Goal: Information Seeking & Learning: Learn about a topic

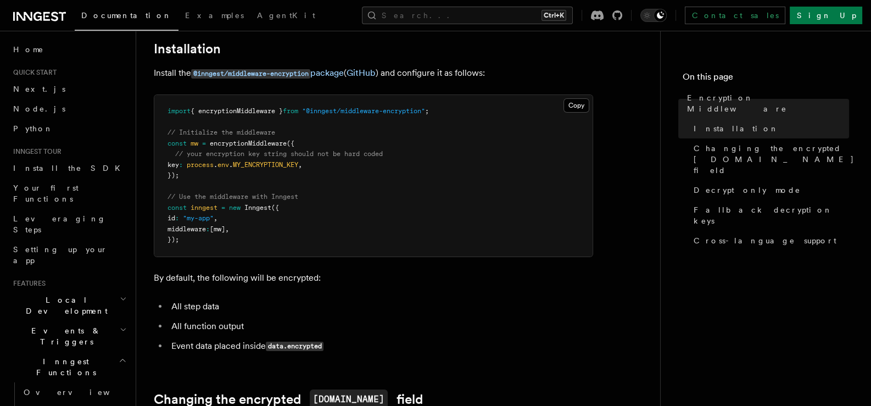
scroll to position [183, 0]
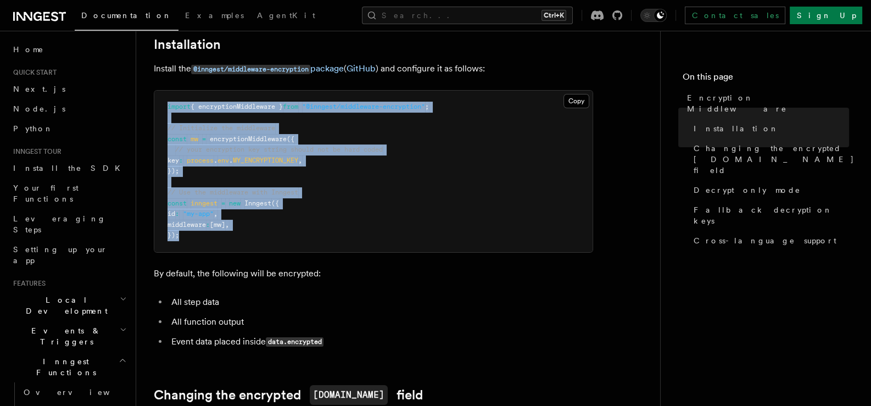
drag, startPoint x: 185, startPoint y: 224, endPoint x: 159, endPoint y: 91, distance: 136.0
click at [159, 91] on pre "import { encryptionMiddleware } from "@inngest/middleware-encryption" ; // Init…" at bounding box center [373, 172] width 438 height 162
click at [255, 199] on span "Inngest" at bounding box center [257, 203] width 27 height 8
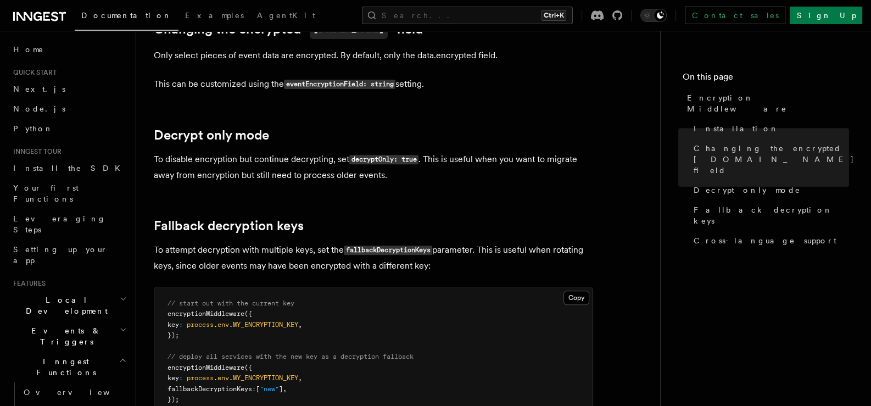
scroll to position [732, 0]
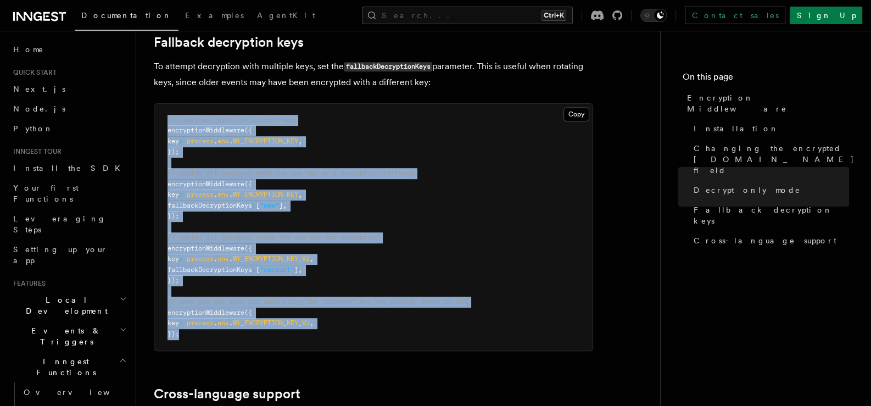
drag, startPoint x: 187, startPoint y: 324, endPoint x: 162, endPoint y: 101, distance: 223.9
click at [162, 104] on pre "// start out with the current key encryptionMiddleware ({ key : process . env .…" at bounding box center [373, 227] width 438 height 247
click at [368, 205] on pre "// start out with the current key encryptionMiddleware ({ key : process . env .…" at bounding box center [373, 227] width 438 height 247
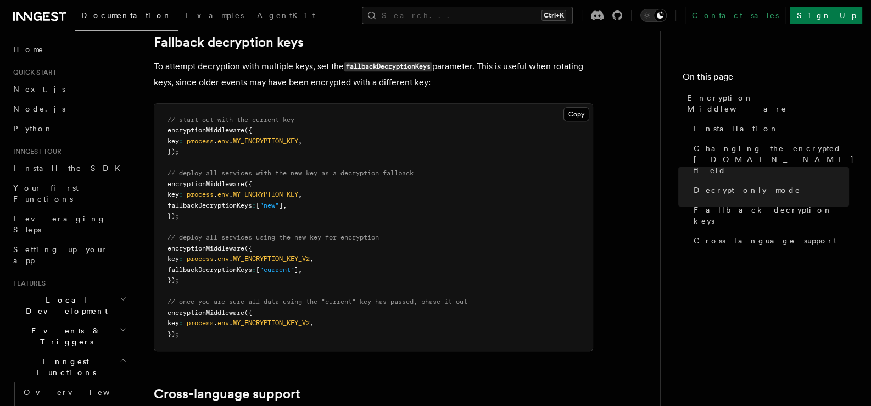
click at [253, 191] on span "MY_ENCRYPTION_KEY" at bounding box center [265, 195] width 65 height 8
click at [252, 191] on span "MY_ENCRYPTION_KEY" at bounding box center [265, 195] width 65 height 8
click at [259, 191] on span "MY_ENCRYPTION_KEY" at bounding box center [265, 195] width 65 height 8
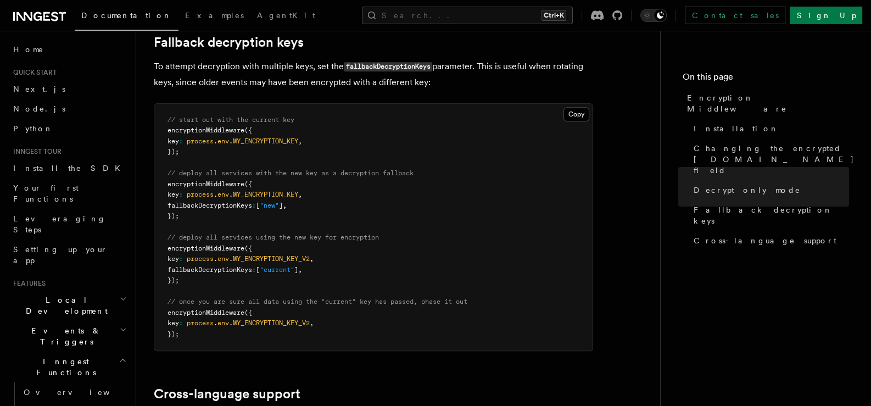
click at [290, 255] on span "MY_ENCRYPTION_KEY_V2" at bounding box center [271, 259] width 77 height 8
drag, startPoint x: 290, startPoint y: 241, endPoint x: 233, endPoint y: 296, distance: 79.3
click at [233, 309] on span "encryptionMiddleware" at bounding box center [206, 313] width 77 height 8
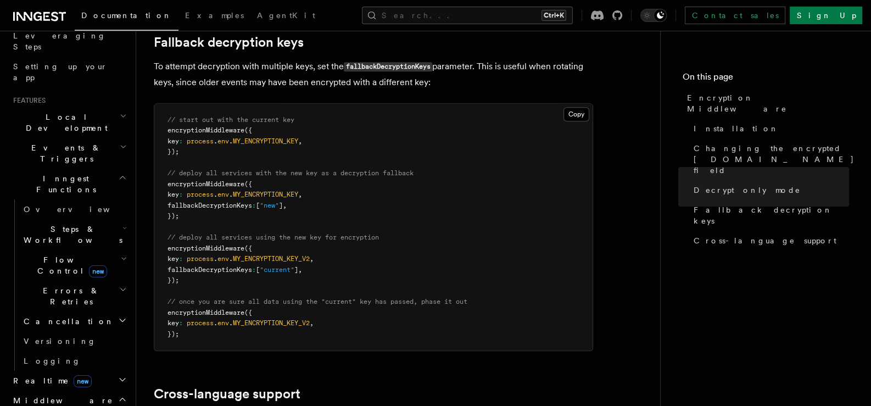
click at [176, 121] on pre "// start out with the current key encryptionMiddleware ({ key : process . env .…" at bounding box center [373, 227] width 438 height 247
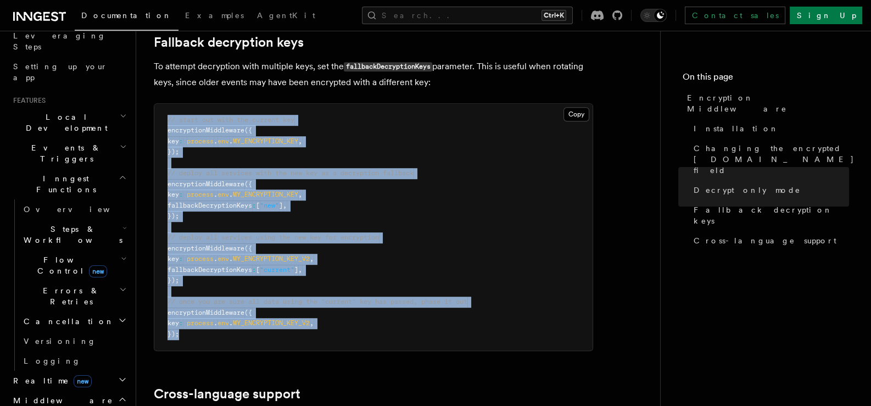
drag, startPoint x: 165, startPoint y: 104, endPoint x: 179, endPoint y: 331, distance: 227.3
click at [179, 331] on pre "// start out with the current key encryptionMiddleware ({ key : process . env .…" at bounding box center [373, 227] width 438 height 247
click at [413, 151] on pre "// start out with the current key encryptionMiddleware ({ key : process . env .…" at bounding box center [373, 227] width 438 height 247
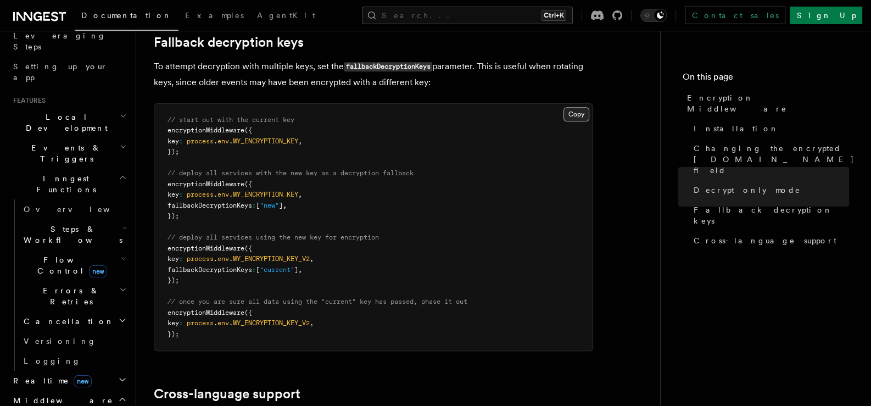
click at [570, 107] on button "Copy Copied" at bounding box center [577, 114] width 26 height 14
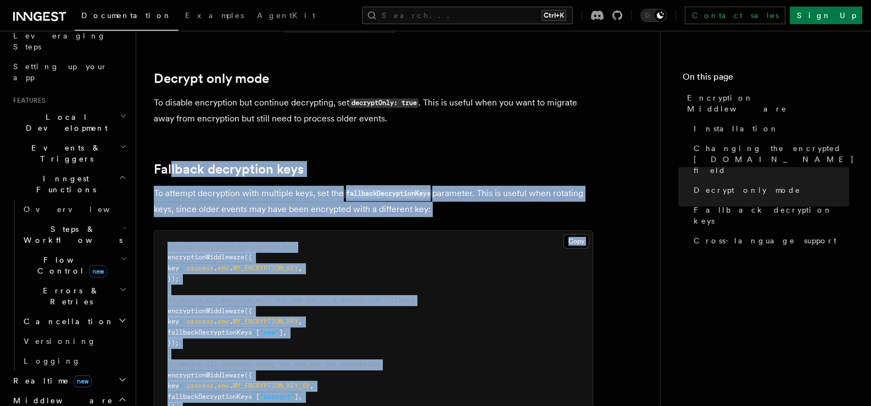
scroll to position [605, 0]
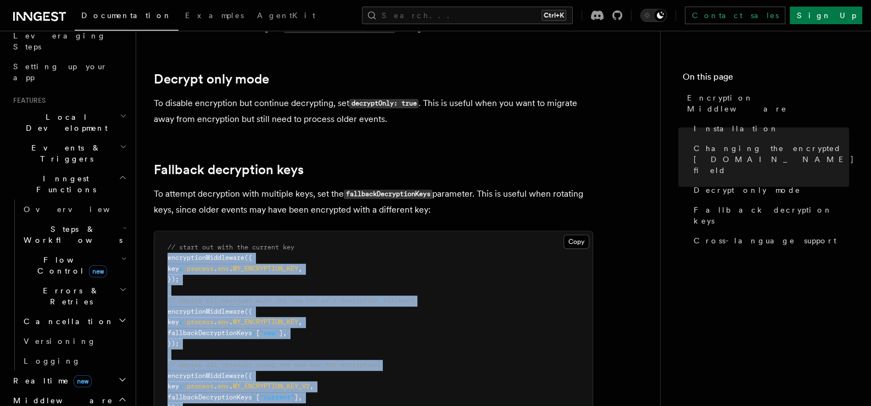
drag, startPoint x: 185, startPoint y: 271, endPoint x: 157, endPoint y: 239, distance: 43.2
click at [157, 239] on pre "// start out with the current key encryptionMiddleware ({ key : process . env .…" at bounding box center [373, 354] width 438 height 247
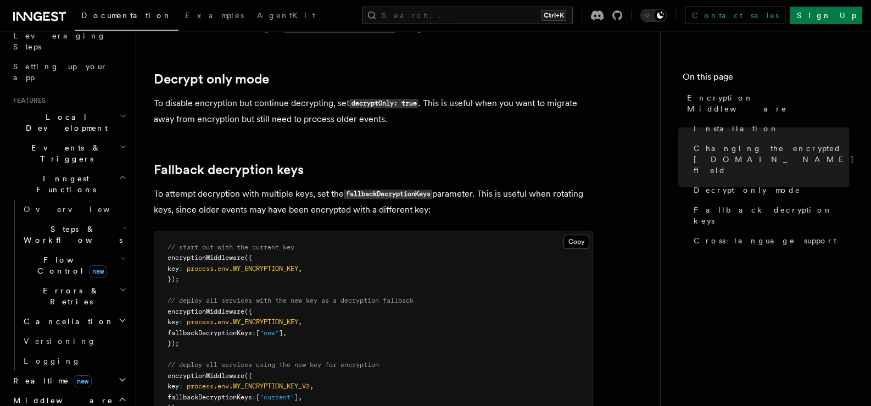
click at [206, 231] on pre "// start out with the current key encryptionMiddleware ({ key : process . env .…" at bounding box center [373, 354] width 438 height 247
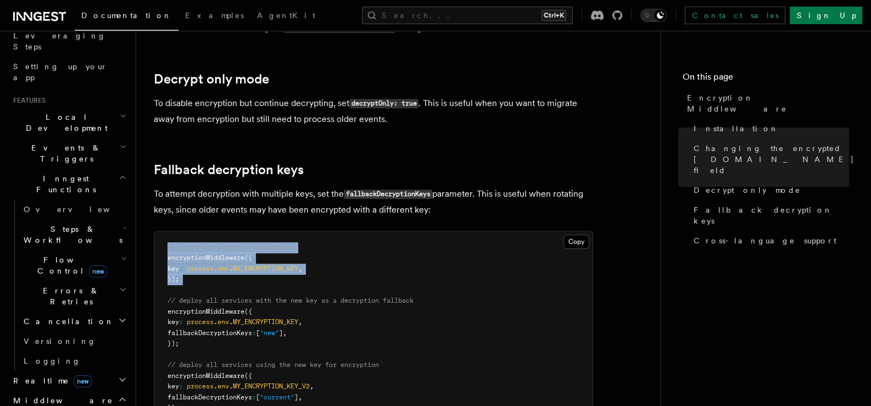
drag, startPoint x: 159, startPoint y: 231, endPoint x: 200, endPoint y: 272, distance: 58.7
click at [200, 272] on pre "// start out with the current key encryptionMiddleware ({ key : process . env .…" at bounding box center [373, 354] width 438 height 247
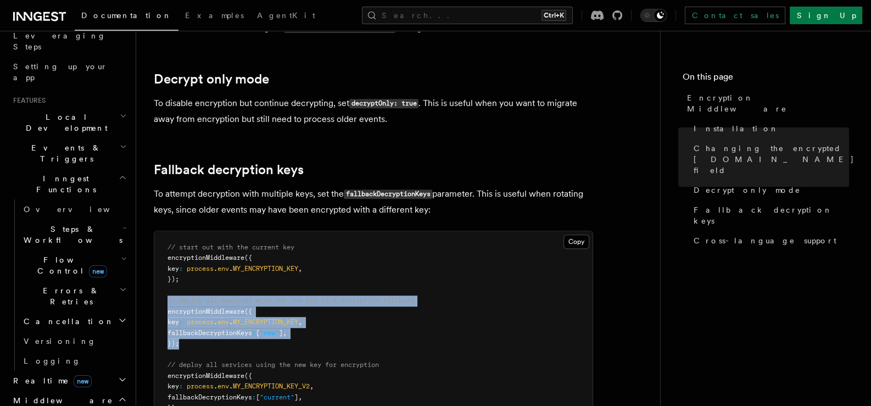
drag, startPoint x: 186, startPoint y: 330, endPoint x: 163, endPoint y: 286, distance: 49.4
click at [163, 286] on pre "// start out with the current key encryptionMiddleware ({ key : process . env .…" at bounding box center [373, 354] width 438 height 247
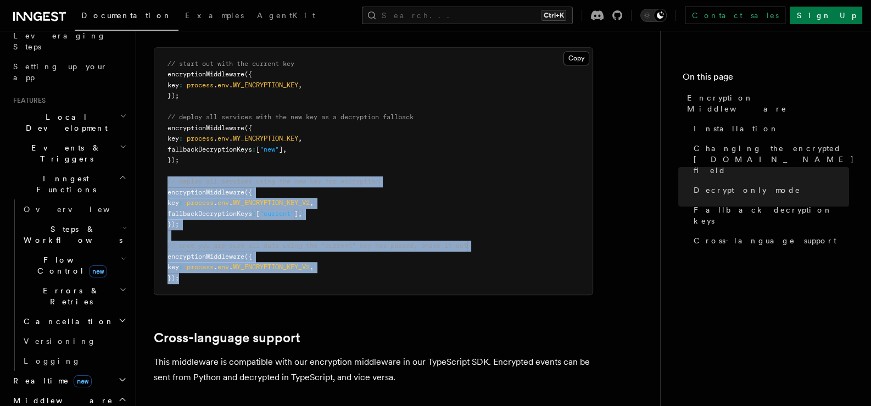
drag, startPoint x: 165, startPoint y: 168, endPoint x: 201, endPoint y: 267, distance: 105.1
click at [201, 267] on pre "// start out with the current key encryptionMiddleware ({ key : process . env .…" at bounding box center [373, 171] width 438 height 247
click at [260, 247] on pre "// start out with the current key encryptionMiddleware ({ key : process . env .…" at bounding box center [373, 171] width 438 height 247
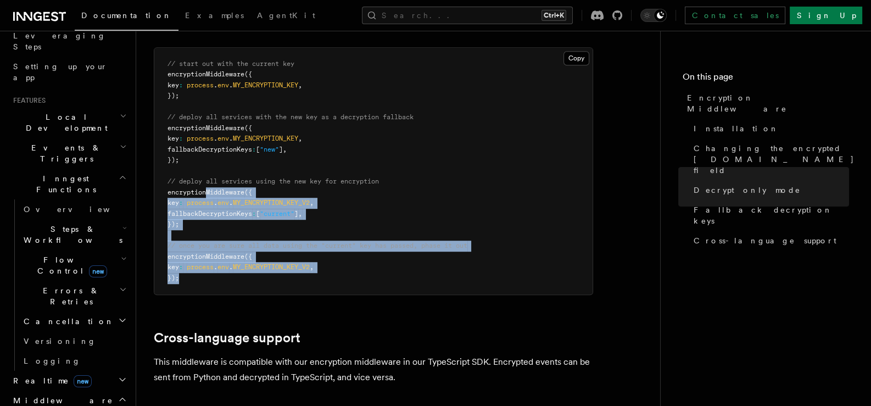
scroll to position [605, 0]
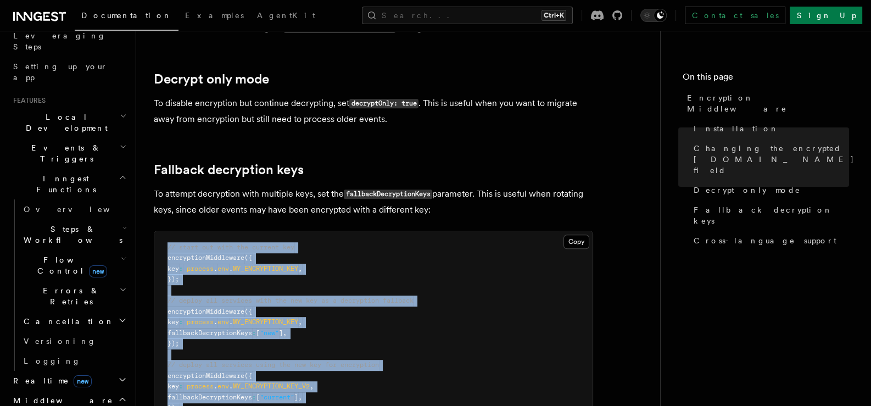
drag, startPoint x: 195, startPoint y: 268, endPoint x: 162, endPoint y: 238, distance: 44.8
click at [162, 238] on pre "// start out with the current key encryptionMiddleware ({ key : process . env .…" at bounding box center [373, 354] width 438 height 247
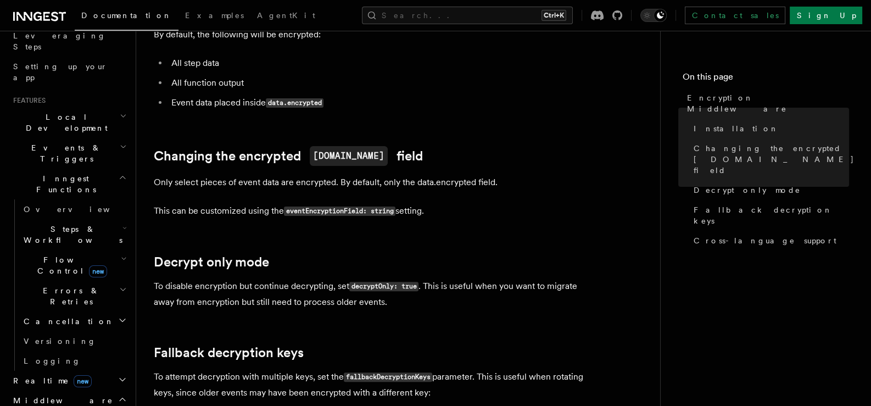
scroll to position [0, 0]
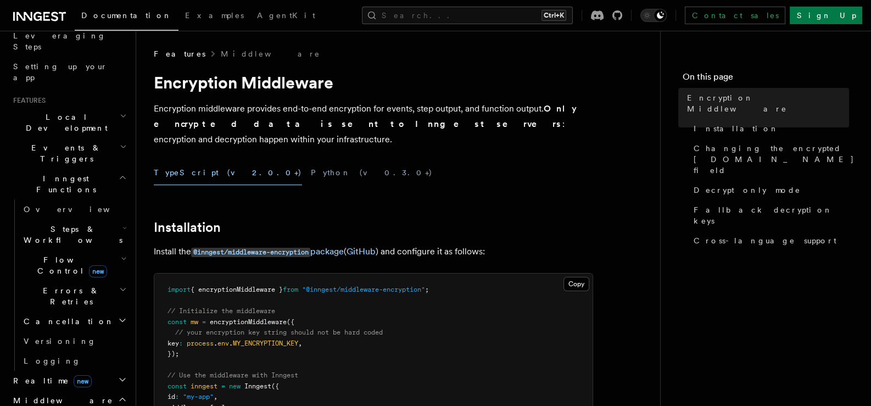
click at [454, 292] on pre "import { encryptionMiddleware } from "@inngest/middleware-encryption" ; // Init…" at bounding box center [373, 355] width 438 height 162
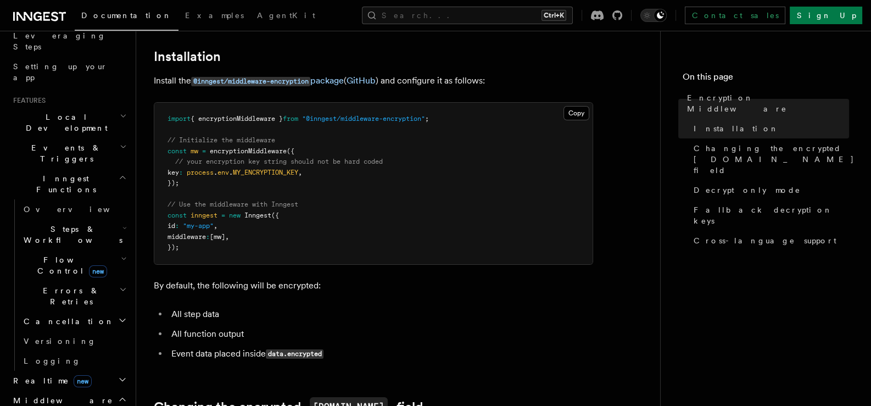
scroll to position [183, 0]
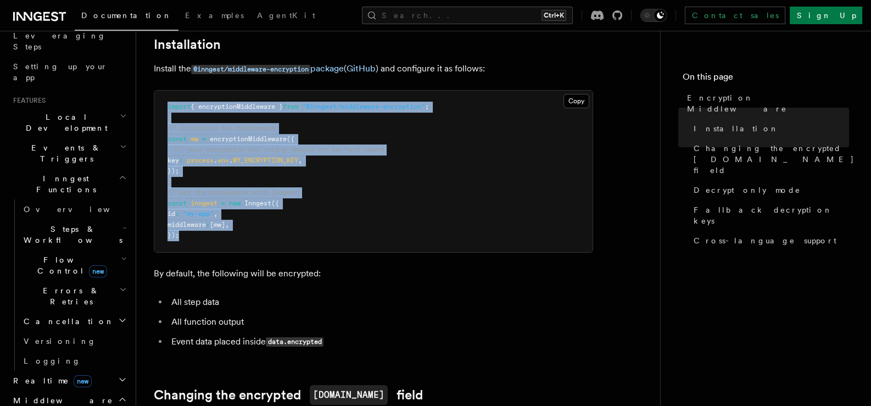
drag, startPoint x: 183, startPoint y: 220, endPoint x: 151, endPoint y: 90, distance: 134.6
click at [464, 217] on pre "import { encryptionMiddleware } from "@inngest/middleware-encryption" ; // Init…" at bounding box center [373, 172] width 438 height 162
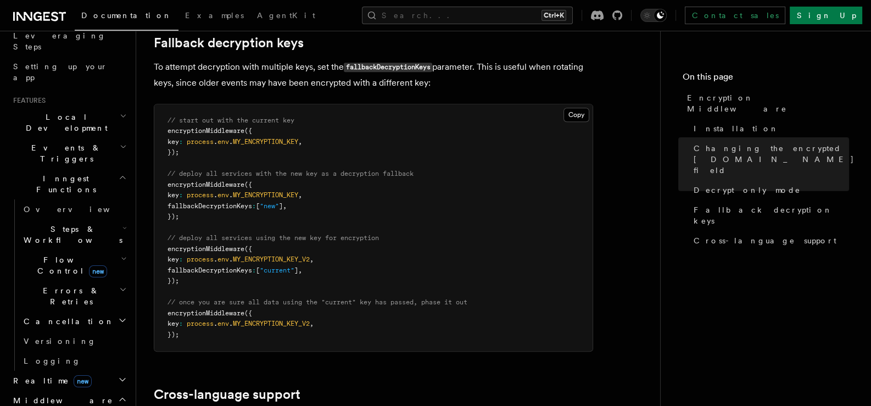
scroll to position [732, 0]
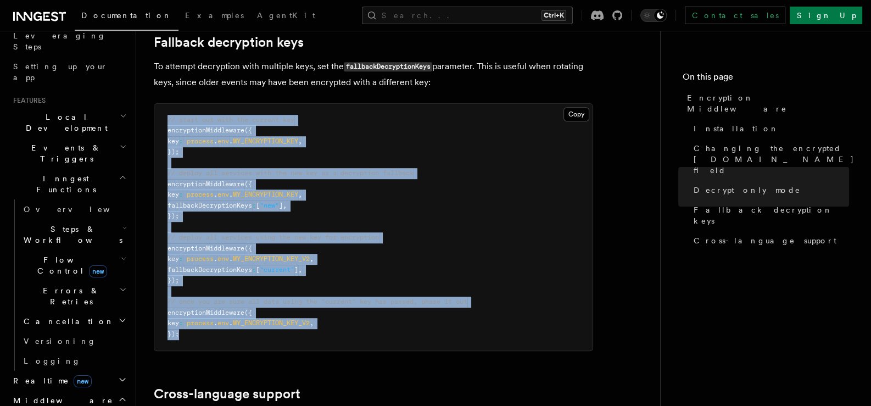
drag, startPoint x: 182, startPoint y: 322, endPoint x: 158, endPoint y: 105, distance: 218.9
click at [158, 105] on pre "// start out with the current key encryptionMiddleware ({ key : process . env .…" at bounding box center [373, 227] width 438 height 247
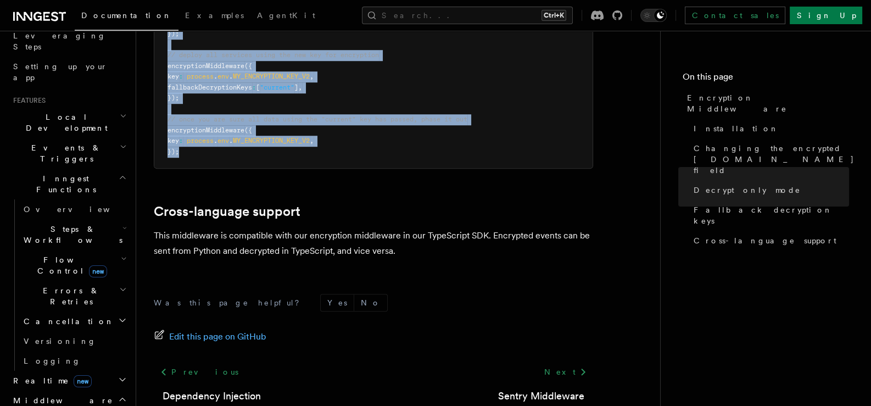
scroll to position [915, 0]
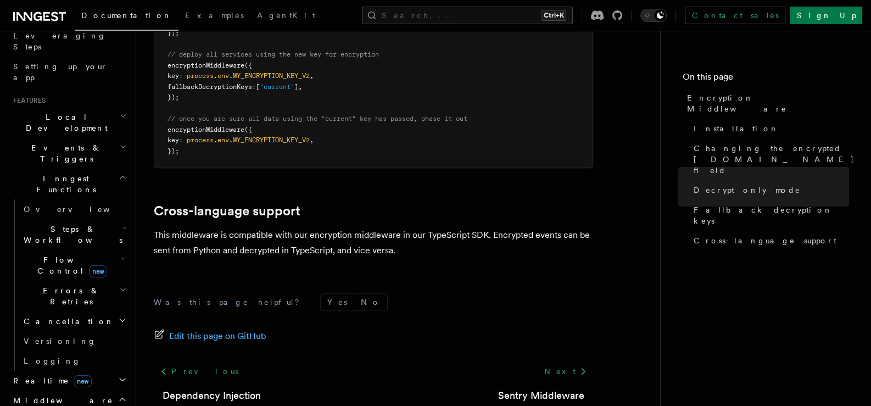
click at [452, 203] on h2 "Cross-language support" at bounding box center [373, 210] width 439 height 15
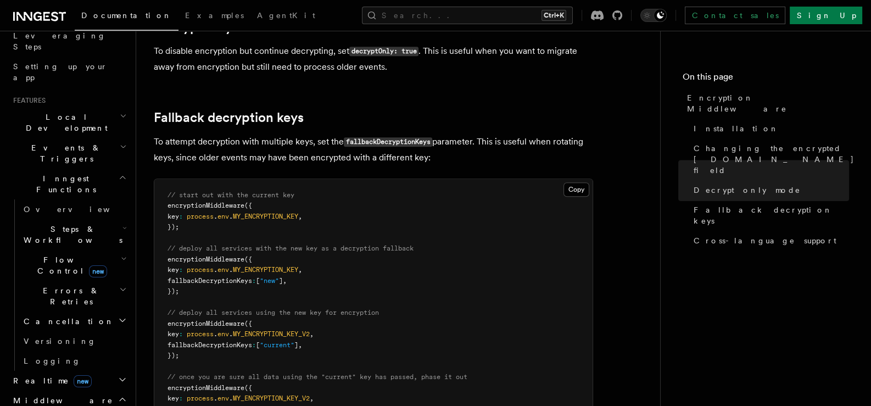
scroll to position [605, 0]
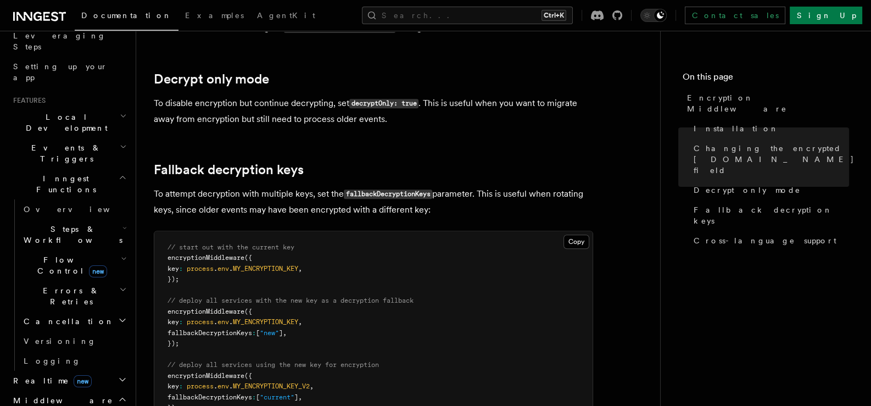
click at [415, 190] on code "fallbackDecryptionKeys" at bounding box center [388, 194] width 88 height 9
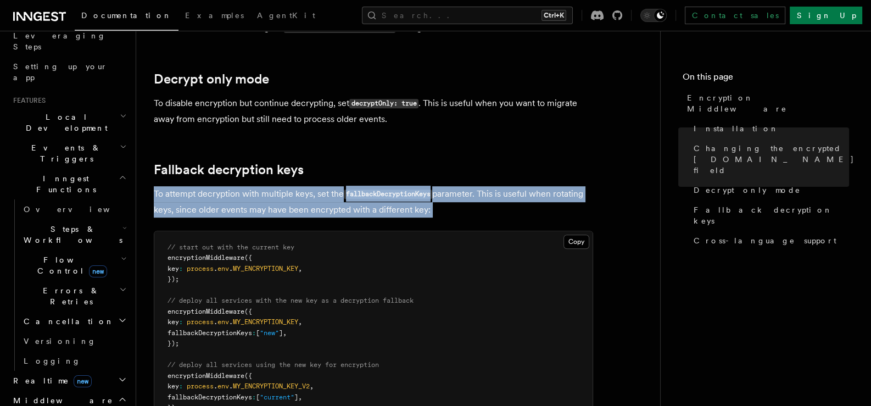
click at [415, 190] on code "fallbackDecryptionKeys" at bounding box center [388, 194] width 88 height 9
click at [396, 190] on code "fallbackDecryptionKeys" at bounding box center [388, 194] width 88 height 9
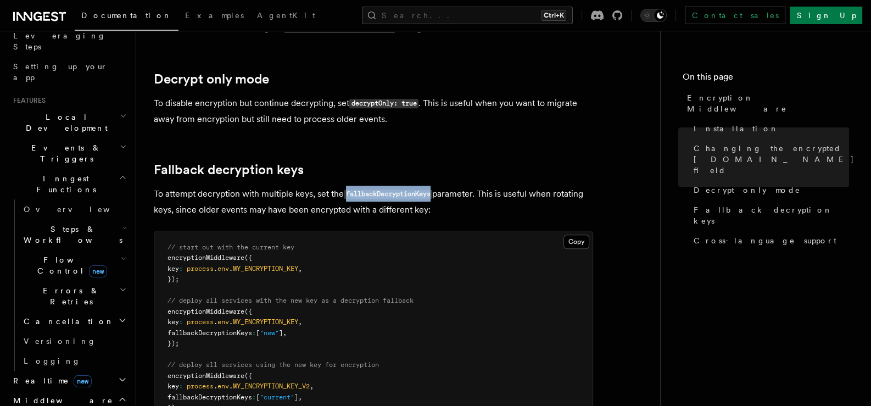
drag, startPoint x: 349, startPoint y: 179, endPoint x: 433, endPoint y: 179, distance: 84.1
click at [432, 190] on code "fallbackDecryptionKeys" at bounding box center [388, 194] width 88 height 9
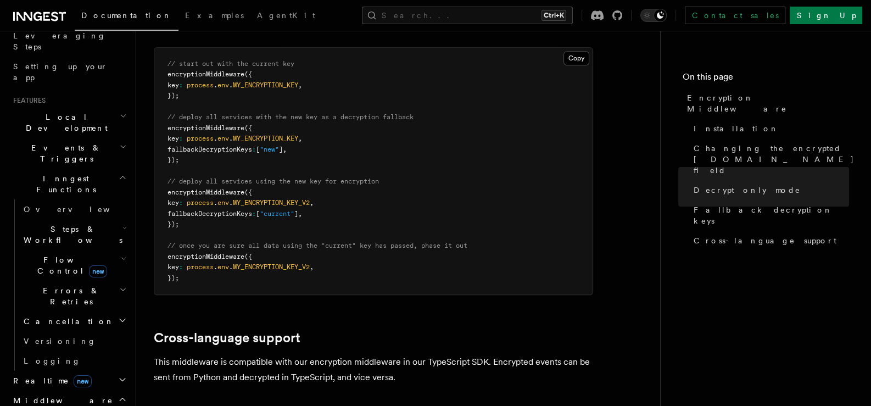
click at [372, 242] on pre "// start out with the current key encryptionMiddleware ({ key : process . env .…" at bounding box center [373, 171] width 438 height 247
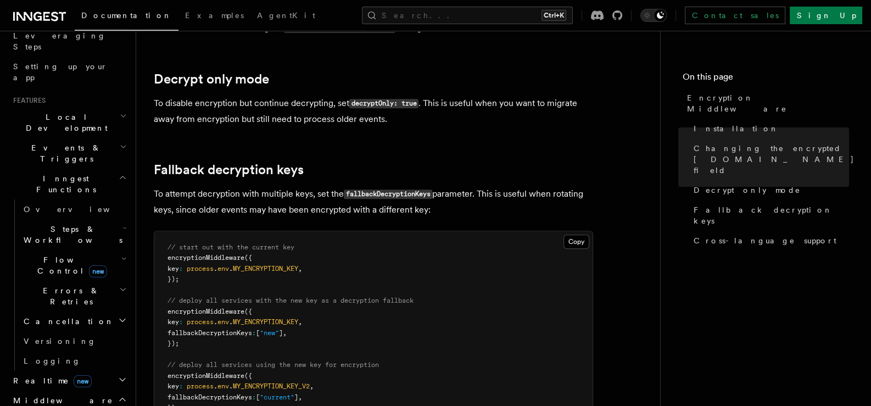
click at [118, 395] on icon "button" at bounding box center [122, 399] width 9 height 9
click at [118, 375] on icon "button" at bounding box center [122, 379] width 9 height 9
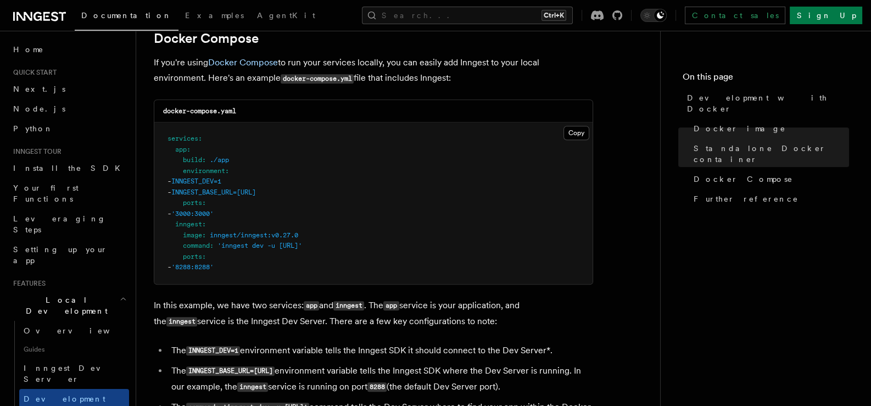
scroll to position [732, 0]
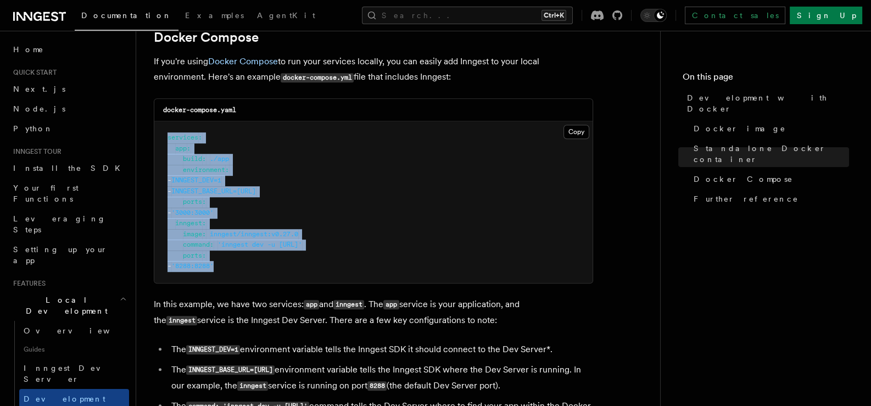
drag, startPoint x: 258, startPoint y: 270, endPoint x: 168, endPoint y: 139, distance: 159.1
click at [168, 139] on pre "services : app : build : ./app environment : - INNGEST_DEV=1 - INNGEST_BASE_URL…" at bounding box center [373, 202] width 438 height 162
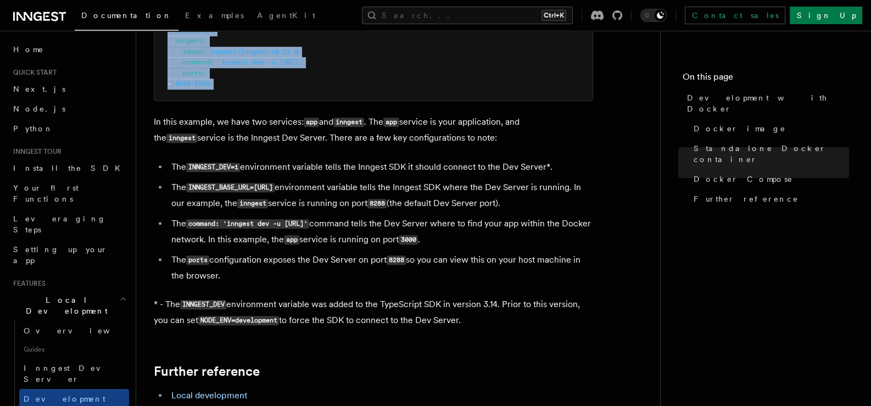
scroll to position [915, 0]
drag, startPoint x: 190, startPoint y: 190, endPoint x: 333, endPoint y: 190, distance: 143.4
click at [275, 190] on code "INNGEST_BASE_URL=http://inngest:8288" at bounding box center [230, 186] width 88 height 9
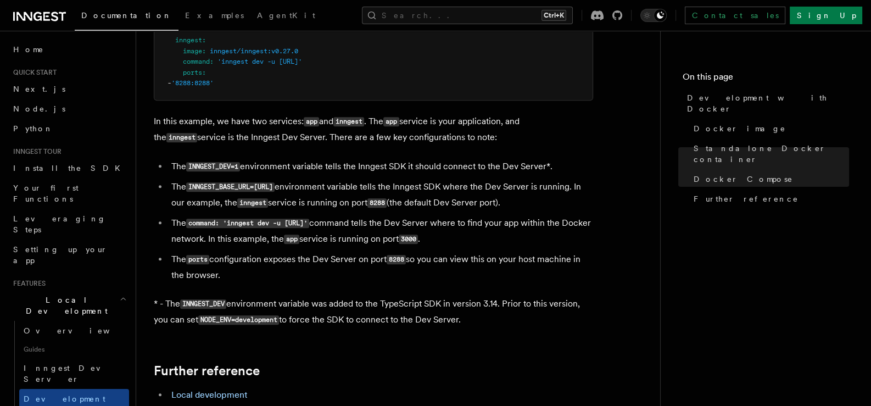
click at [268, 206] on code "inngest" at bounding box center [252, 202] width 31 height 9
click at [326, 207] on li "The INNGEST_BASE_URL=http://inngest:8288 environment variable tells the Inngest…" at bounding box center [380, 195] width 425 height 32
click at [268, 208] on code "inngest" at bounding box center [252, 202] width 31 height 9
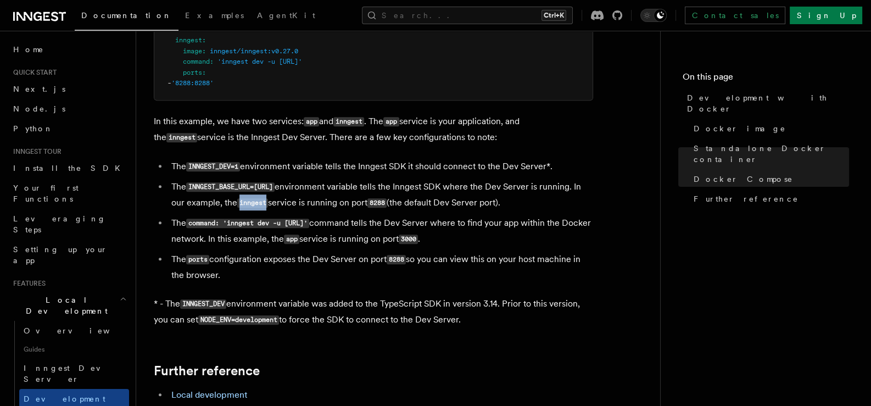
drag, startPoint x: 319, startPoint y: 207, endPoint x: 294, endPoint y: 207, distance: 24.7
click at [268, 207] on code "inngest" at bounding box center [252, 202] width 31 height 9
drag, startPoint x: 227, startPoint y: 225, endPoint x: 398, endPoint y: 227, distance: 171.4
click at [309, 227] on code "command: 'inngest dev -u http://app:3000/api/inngest'" at bounding box center [247, 223] width 123 height 9
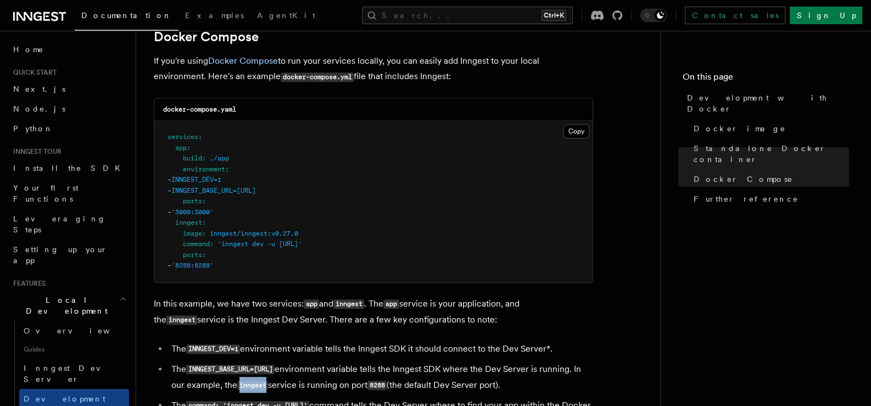
scroll to position [732, 0]
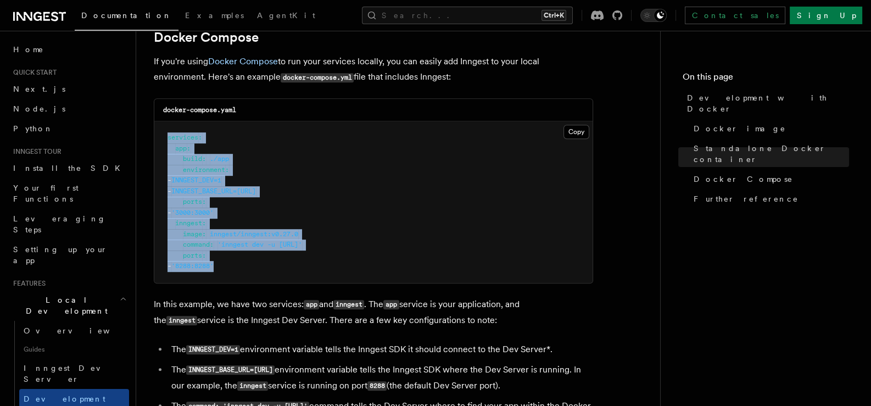
drag, startPoint x: 242, startPoint y: 268, endPoint x: 169, endPoint y: 141, distance: 146.7
click at [169, 141] on pre "services : app : build : ./app environment : - INNGEST_DEV=1 - INNGEST_BASE_URL…" at bounding box center [373, 202] width 438 height 162
click at [494, 219] on pre "services : app : build : ./app environment : - INNGEST_DEV=1 - INNGEST_BASE_URL…" at bounding box center [373, 202] width 438 height 162
drag, startPoint x: 265, startPoint y: 273, endPoint x: 165, endPoint y: 142, distance: 164.6
click at [165, 142] on pre "services : app : build : ./app environment : - INNGEST_DEV=1 - INNGEST_BASE_URL…" at bounding box center [373, 202] width 438 height 162
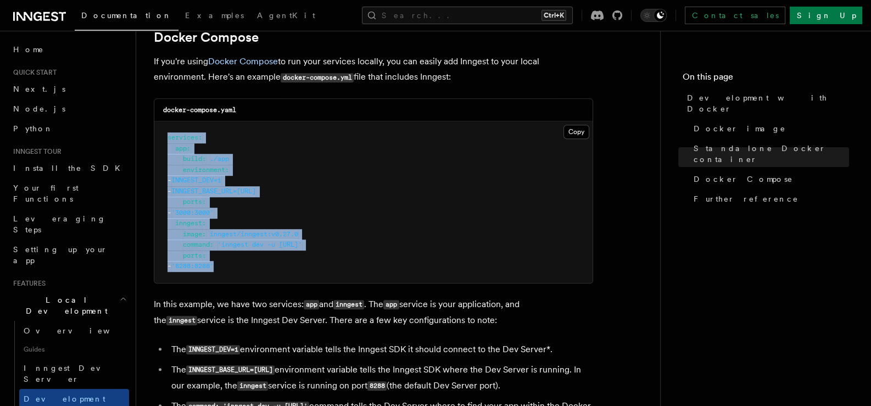
click at [260, 182] on pre "services : app : build : ./app environment : - INNGEST_DEV=1 - INNGEST_BASE_URL…" at bounding box center [373, 202] width 438 height 162
drag, startPoint x: 247, startPoint y: 270, endPoint x: 164, endPoint y: 143, distance: 151.1
click at [164, 143] on pre "services : app : build : ./app environment : - INNGEST_DEV=1 - INNGEST_BASE_URL…" at bounding box center [373, 202] width 438 height 162
click at [256, 194] on span "INNGEST_BASE_URL=http://inngest:8288" at bounding box center [213, 191] width 85 height 8
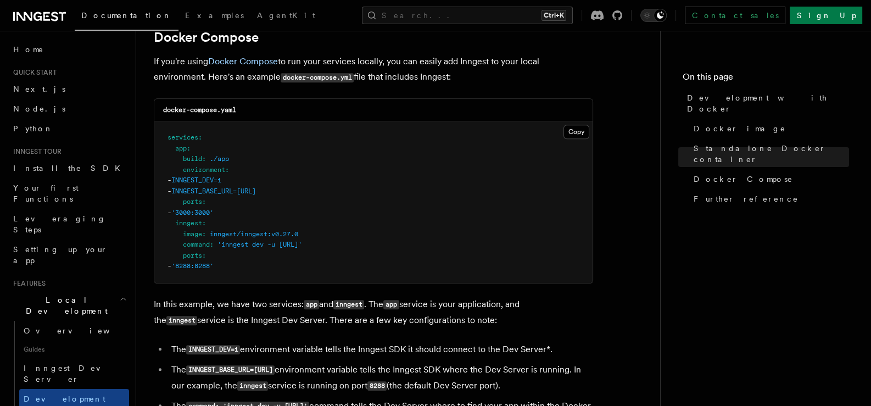
drag, startPoint x: 264, startPoint y: 194, endPoint x: 354, endPoint y: 196, distance: 90.1
click at [354, 196] on pre "services : app : build : ./app environment : - INNGEST_DEV=1 - INNGEST_BASE_URL…" at bounding box center [373, 202] width 438 height 162
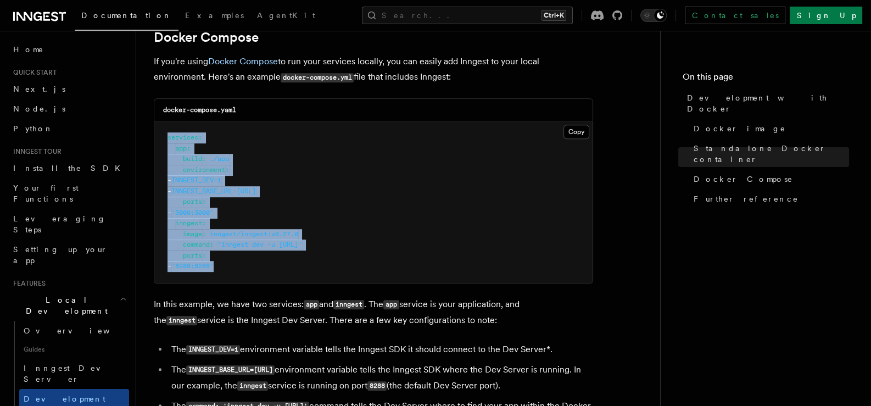
drag, startPoint x: 257, startPoint y: 270, endPoint x: 162, endPoint y: 137, distance: 164.2
click at [162, 137] on pre "services : app : build : ./app environment : - INNGEST_DEV=1 - INNGEST_BASE_URL…" at bounding box center [373, 202] width 438 height 162
click at [207, 195] on span "INNGEST_BASE_URL=http://inngest:8288" at bounding box center [213, 191] width 85 height 8
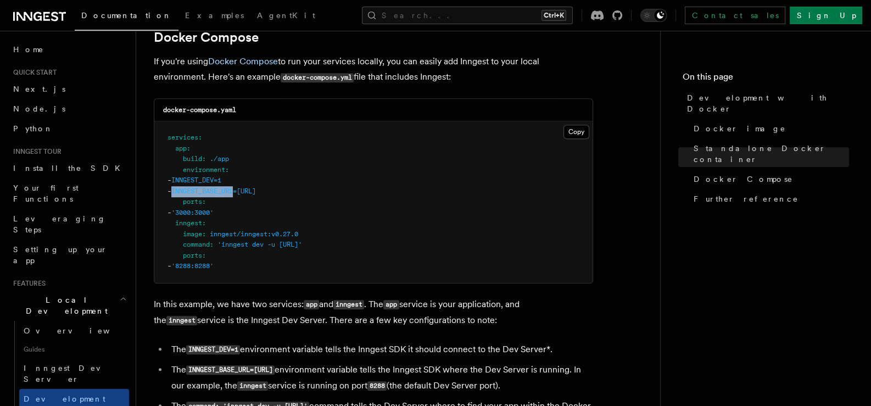
click at [207, 195] on span "INNGEST_BASE_URL=http://inngest:8288" at bounding box center [213, 191] width 85 height 8
click at [215, 181] on span "INNGEST_DEV=1" at bounding box center [196, 180] width 50 height 8
click at [229, 200] on pre "services : app : build : ./app environment : - INNGEST_DEV=1 - INNGEST_BASE_URL…" at bounding box center [373, 202] width 438 height 162
click at [224, 195] on span "INNGEST_BASE_URL=http://inngest:8288" at bounding box center [213, 191] width 85 height 8
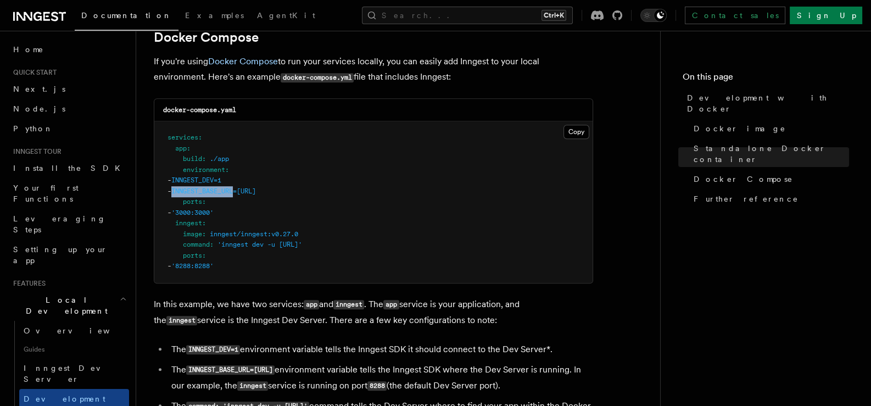
click at [224, 195] on span "INNGEST_BASE_URL=http://inngest:8288" at bounding box center [213, 191] width 85 height 8
click at [353, 205] on pre "services : app : build : ./app environment : - INNGEST_DEV=1 - INNGEST_BASE_URL…" at bounding box center [373, 202] width 438 height 162
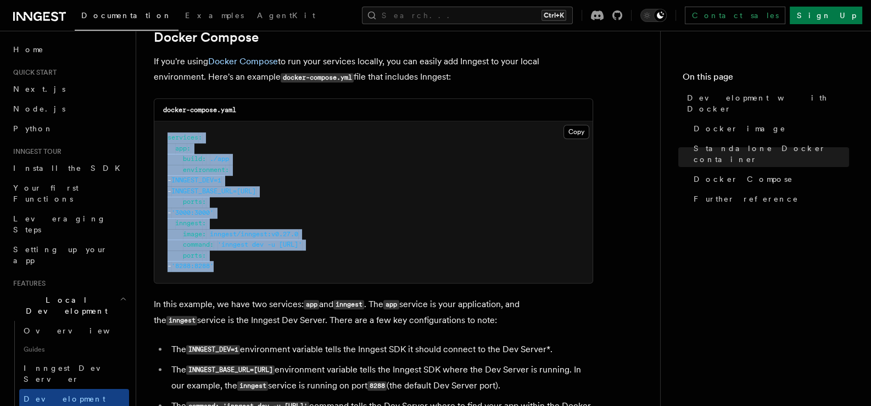
drag, startPoint x: 248, startPoint y: 271, endPoint x: 162, endPoint y: 135, distance: 161.2
click at [162, 135] on pre "services : app : build : ./app environment : - INNGEST_DEV=1 - INNGEST_BASE_URL…" at bounding box center [373, 202] width 438 height 162
click at [370, 219] on pre "services : app : build : ./app environment : - INNGEST_DEV=1 - INNGEST_BASE_URL…" at bounding box center [373, 202] width 438 height 162
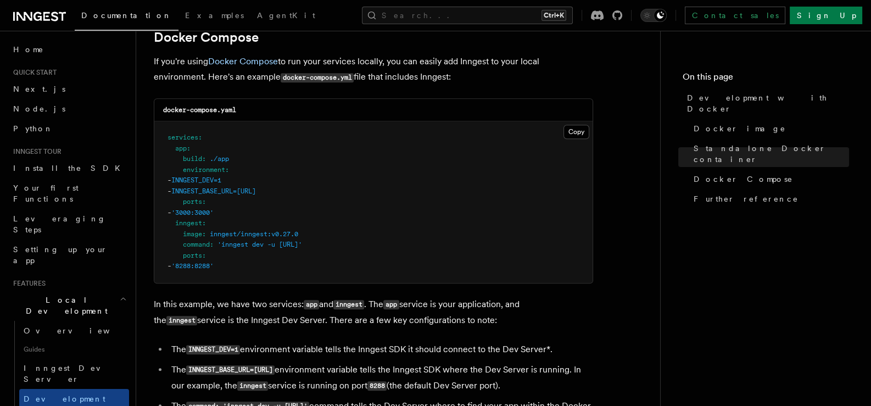
drag, startPoint x: 222, startPoint y: 248, endPoint x: 389, endPoint y: 247, distance: 167.0
click at [302, 247] on span "'inngest dev -u http://app:3000/api/inngest'" at bounding box center [260, 245] width 85 height 8
click at [302, 246] on span "'inngest dev -u http://app:3000/api/inngest'" at bounding box center [260, 245] width 85 height 8
drag, startPoint x: 281, startPoint y: 247, endPoint x: 388, endPoint y: 246, distance: 107.1
click at [302, 246] on span "'inngest dev -u http://app:3000/api/inngest'" at bounding box center [260, 245] width 85 height 8
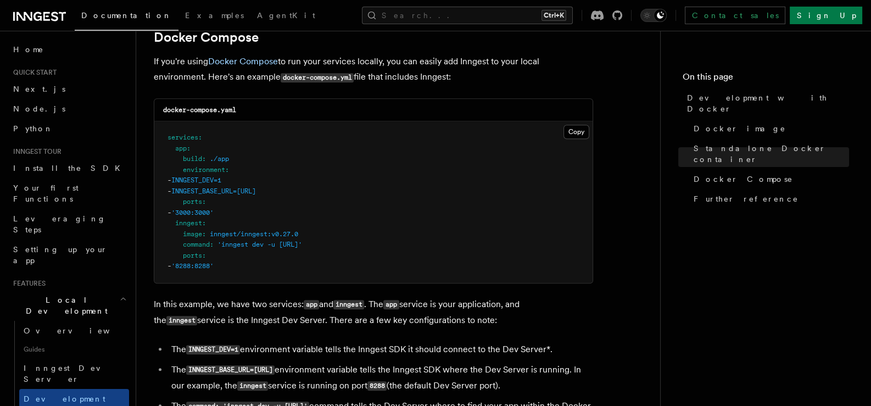
click at [253, 195] on span "INNGEST_BASE_URL=http://inngest:8288" at bounding box center [213, 191] width 85 height 8
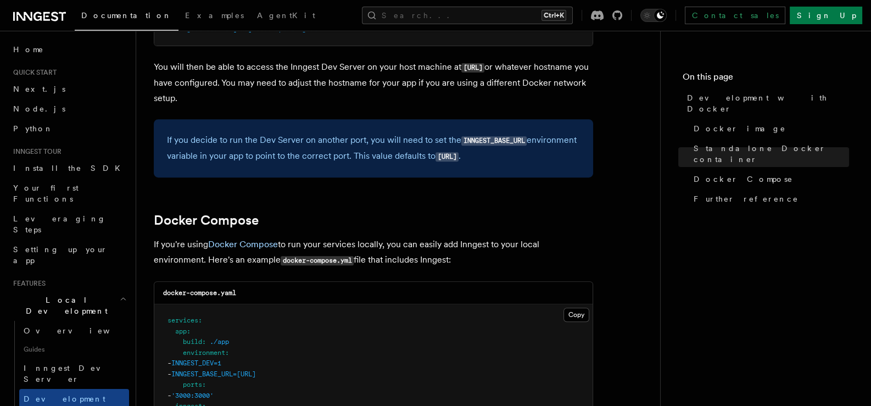
scroll to position [549, 0]
click at [509, 216] on h2 "Docker Compose" at bounding box center [373, 220] width 439 height 15
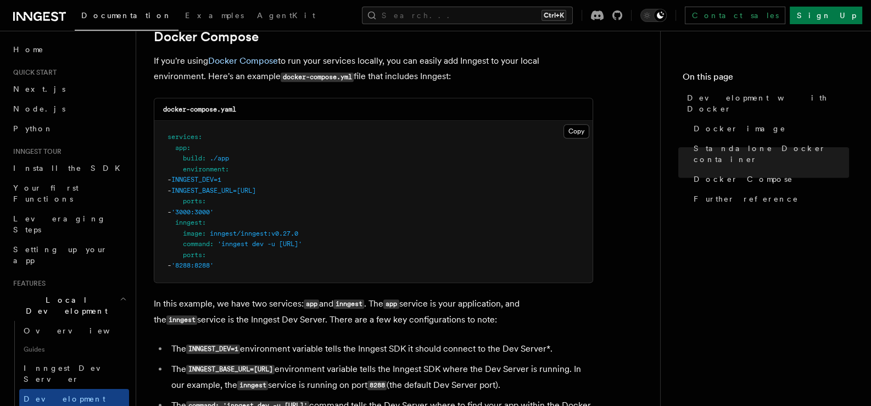
scroll to position [732, 0]
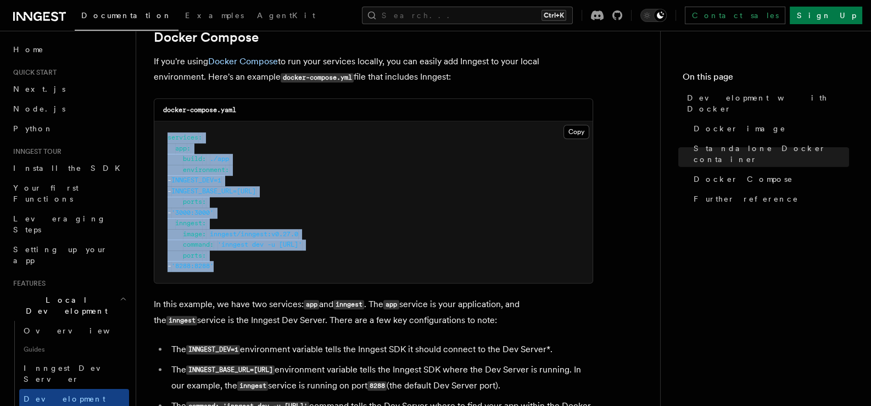
drag, startPoint x: 247, startPoint y: 269, endPoint x: 152, endPoint y: 136, distance: 163.4
click at [152, 136] on div "Features Local Development Development with Docker Inngest provides a Docker im…" at bounding box center [415, 74] width 559 height 1613
click at [320, 234] on pre "services : app : build : ./app environment : - INNGEST_DEV=1 - INNGEST_BASE_URL…" at bounding box center [373, 202] width 438 height 162
drag, startPoint x: 251, startPoint y: 273, endPoint x: 169, endPoint y: 137, distance: 158.7
click at [169, 137] on pre "services : app : build : ./app environment : - INNGEST_DEV=1 - INNGEST_BASE_URL…" at bounding box center [373, 202] width 438 height 162
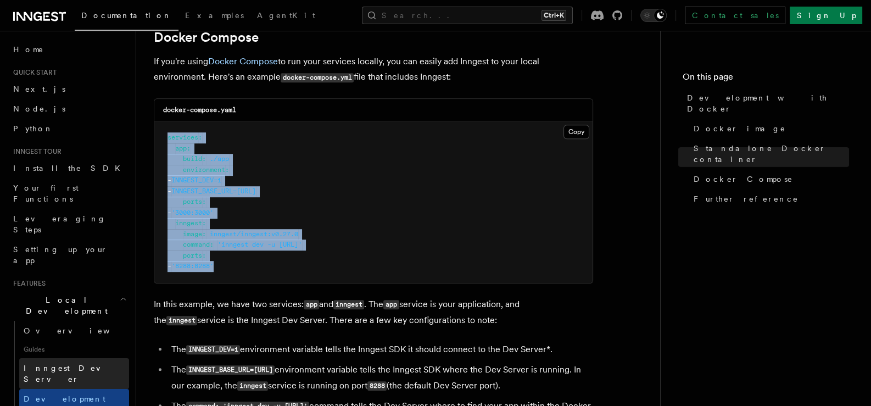
click at [66, 358] on link "Inngest Dev Server" at bounding box center [74, 373] width 110 height 31
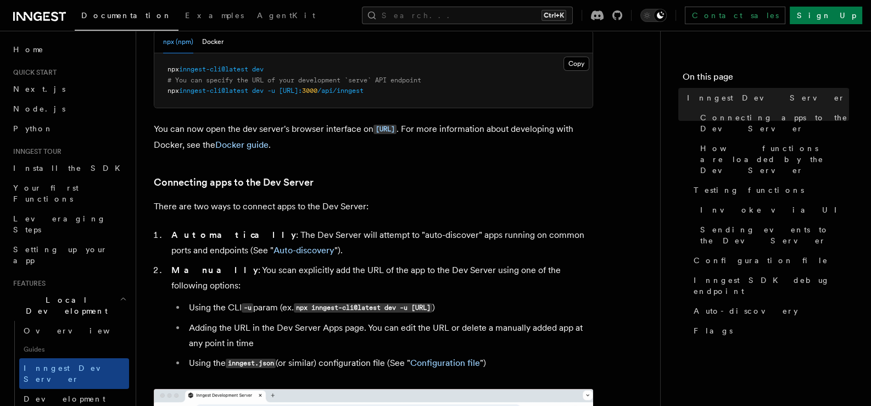
scroll to position [366, 0]
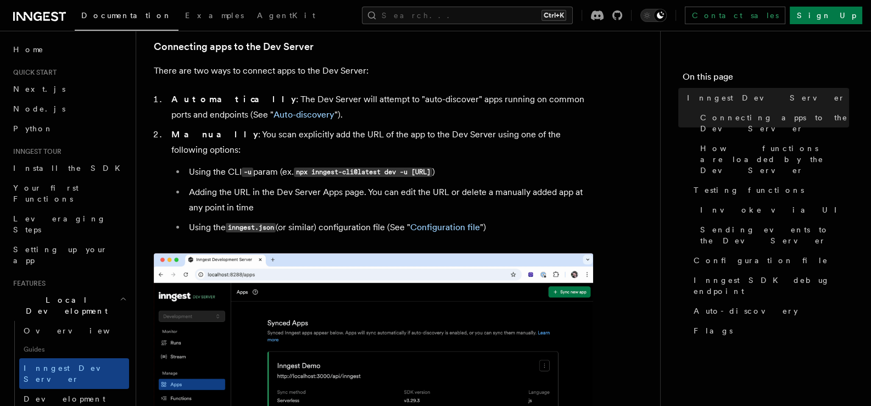
drag, startPoint x: 459, startPoint y: 253, endPoint x: 160, endPoint y: 235, distance: 298.8
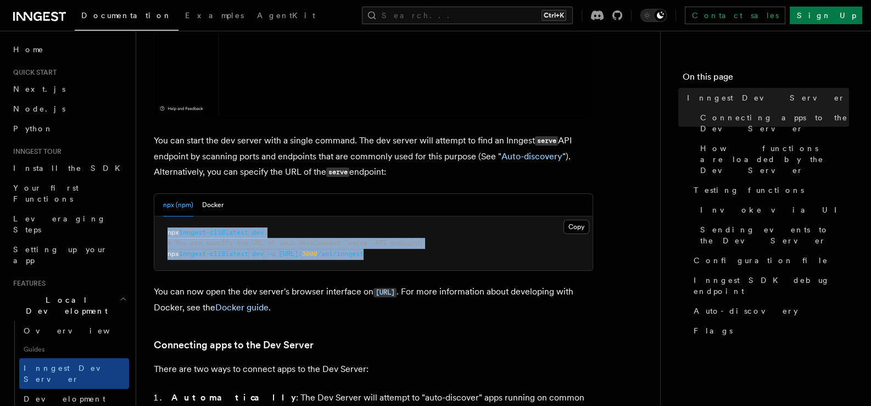
scroll to position [183, 0]
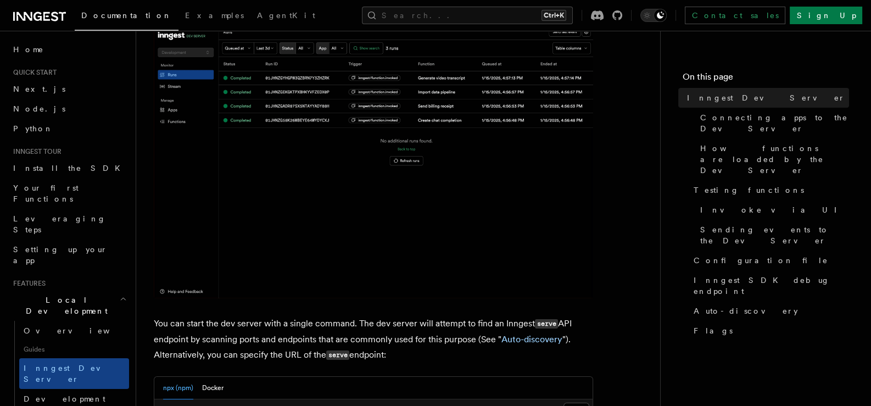
click at [352, 145] on img at bounding box center [373, 148] width 439 height 299
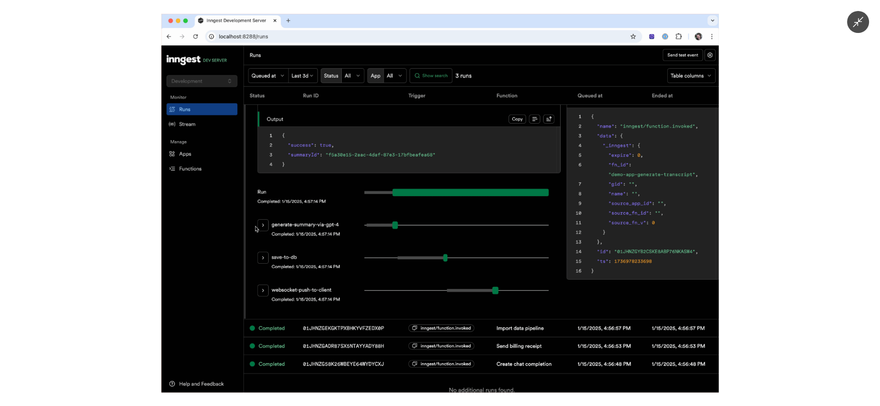
click at [858, 21] on icon "Minimize image" at bounding box center [858, 22] width 10 height 10
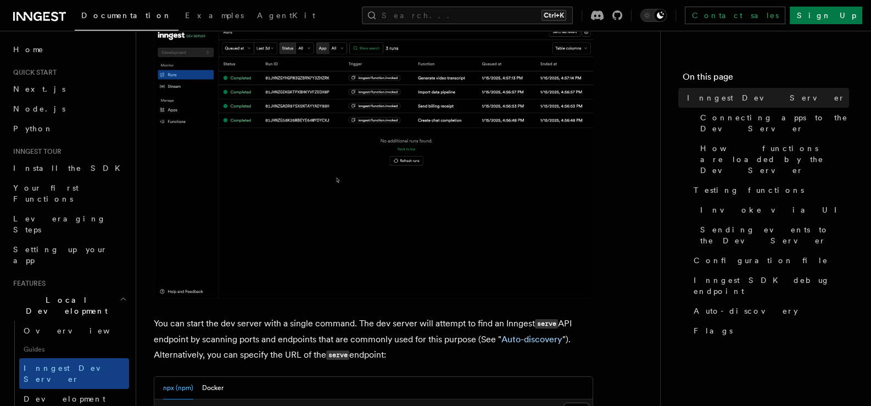
scroll to position [366, 0]
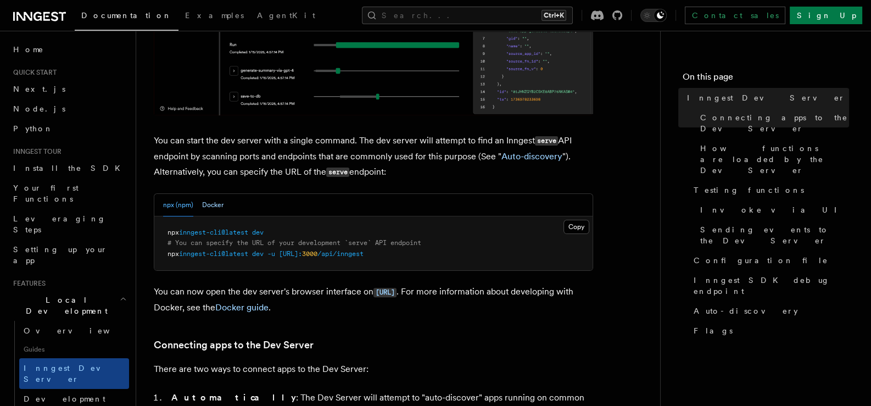
click at [205, 204] on button "Docker" at bounding box center [212, 205] width 21 height 23
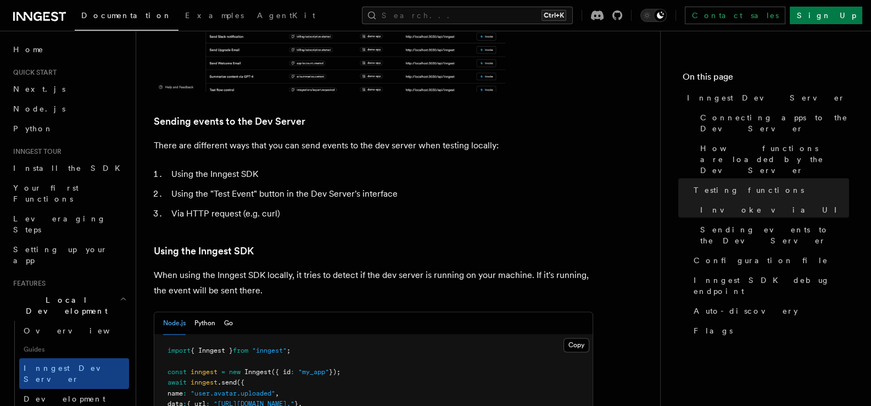
scroll to position [2014, 0]
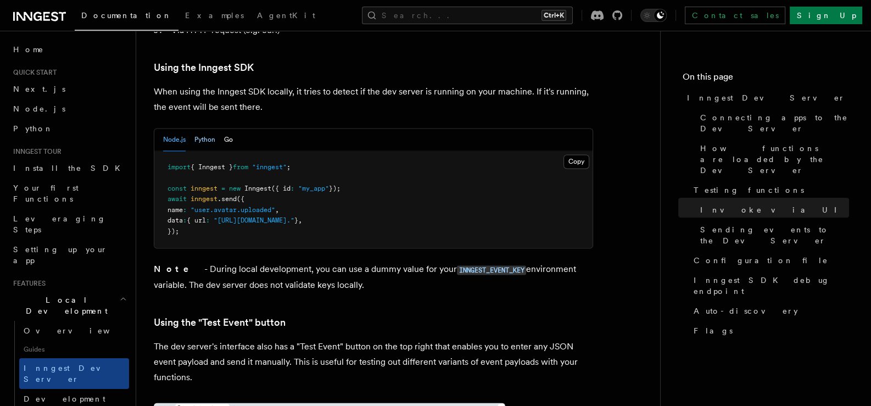
click at [209, 129] on button "Python" at bounding box center [204, 140] width 21 height 23
click at [230, 129] on button "Go" at bounding box center [228, 140] width 9 height 23
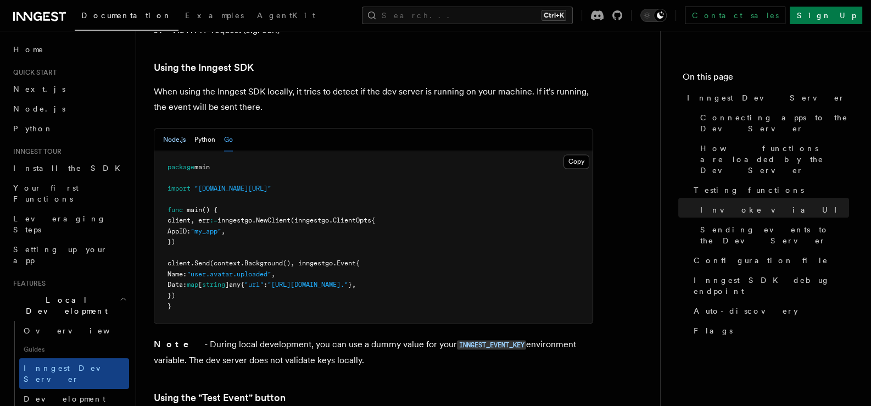
click at [178, 129] on button "Node.js" at bounding box center [174, 140] width 23 height 23
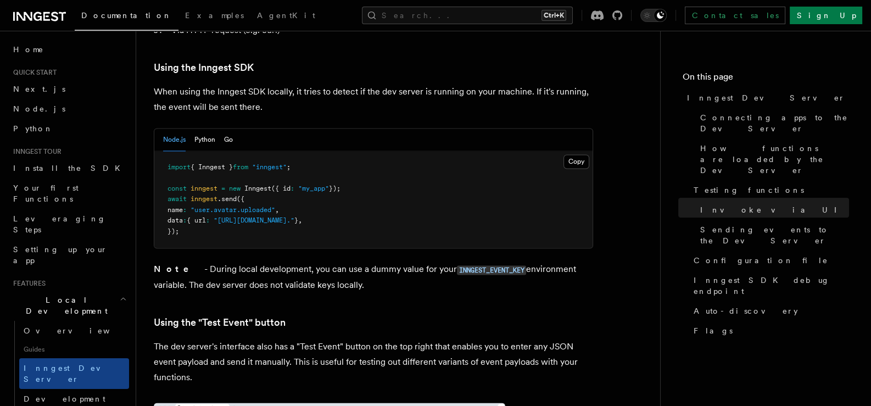
drag, startPoint x: 198, startPoint y: 210, endPoint x: 157, endPoint y: 134, distance: 86.0
click at [157, 151] on pre "import { Inngest } from "inngest" ; const inngest = new Inngest ({ id : "my_app…" at bounding box center [373, 199] width 438 height 97
click at [357, 151] on pre "import { Inngest } from "inngest" ; const inngest = new Inngest ({ id : "my_app…" at bounding box center [373, 199] width 438 height 97
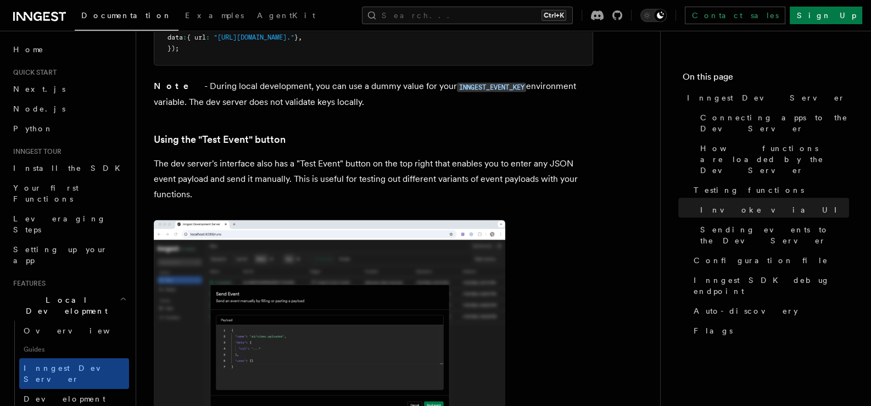
scroll to position [2380, 0]
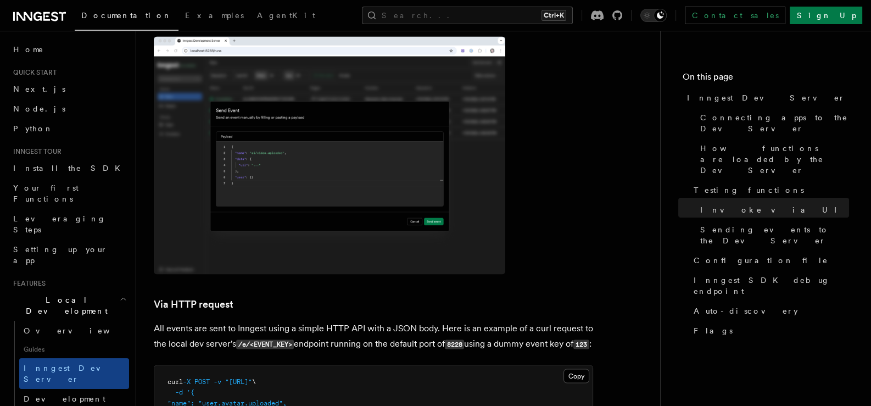
click at [324, 182] on img at bounding box center [330, 155] width 352 height 238
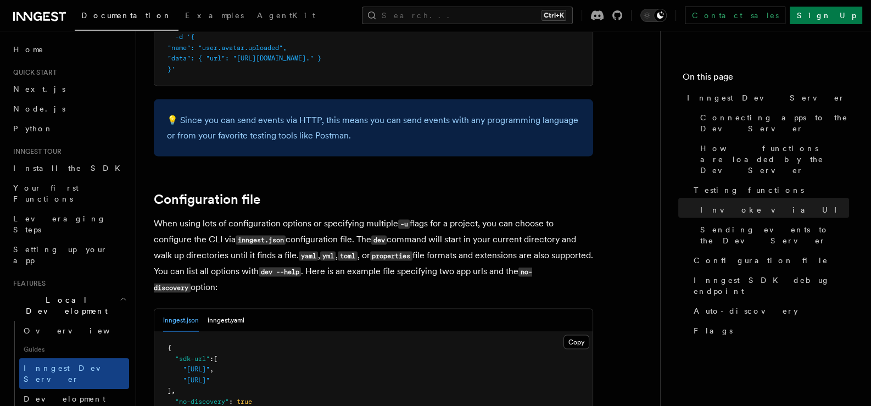
scroll to position [2747, 0]
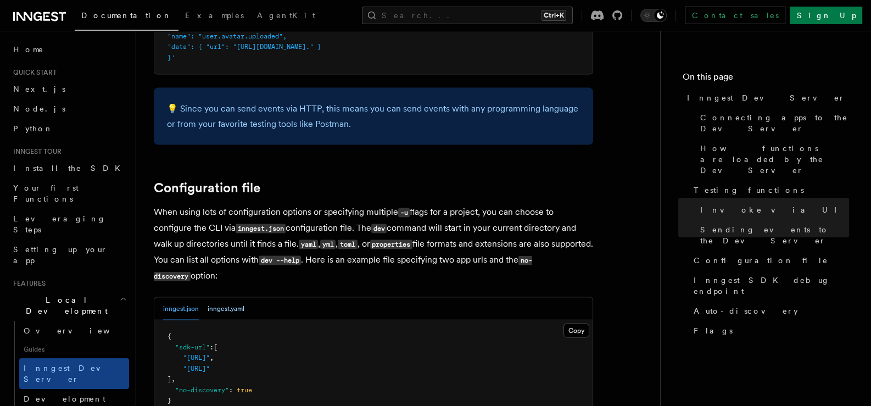
click at [230, 298] on button "inngest.yaml" at bounding box center [226, 309] width 37 height 23
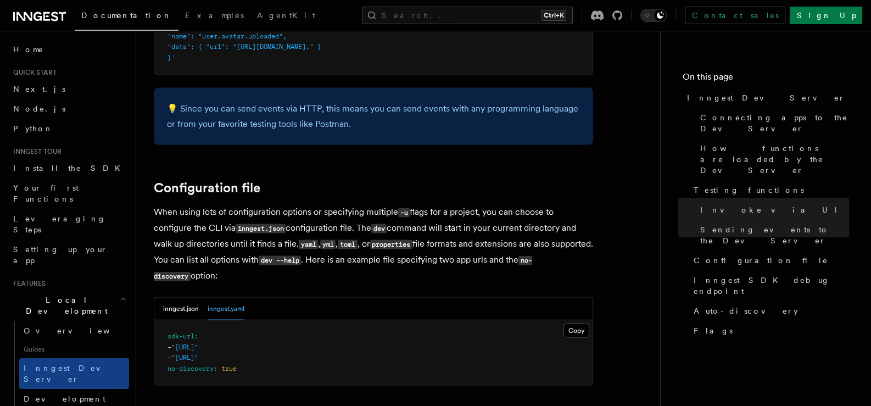
drag, startPoint x: 253, startPoint y: 363, endPoint x: 153, endPoint y: 331, distance: 104.9
click at [94, 394] on span "Development with Docker" at bounding box center [75, 404] width 103 height 20
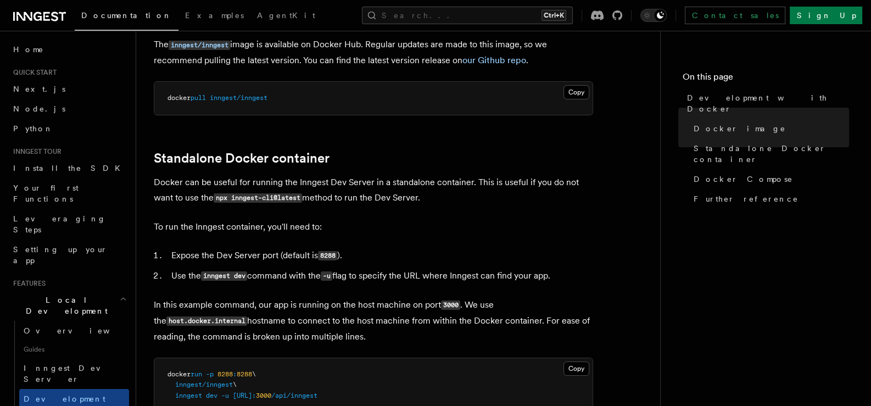
scroll to position [366, 0]
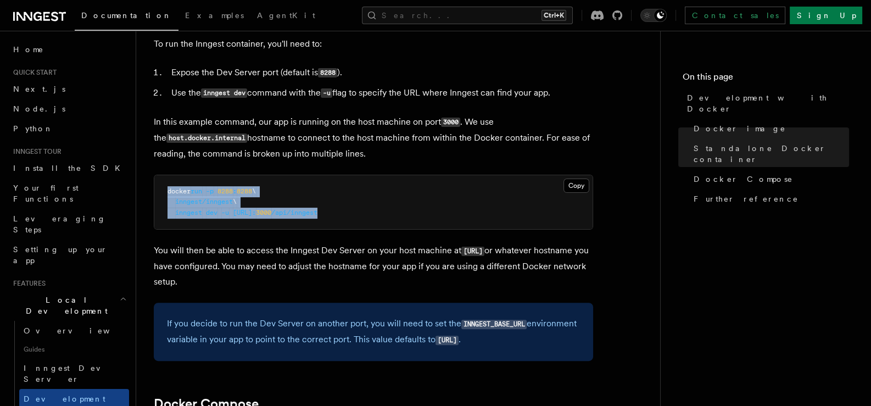
drag, startPoint x: 413, startPoint y: 216, endPoint x: 162, endPoint y: 191, distance: 252.9
click at [162, 191] on pre "docker run -p 8288 : 8288 \ inngest/inngest \ inngest dev -u http://host.docker…" at bounding box center [373, 202] width 438 height 54
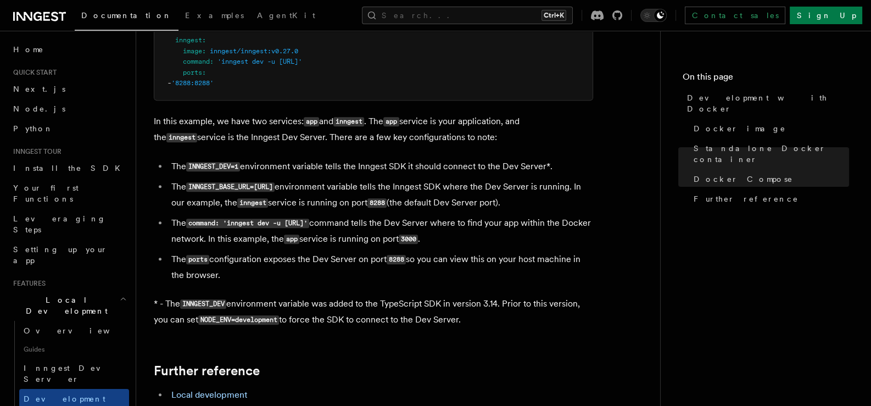
scroll to position [732, 0]
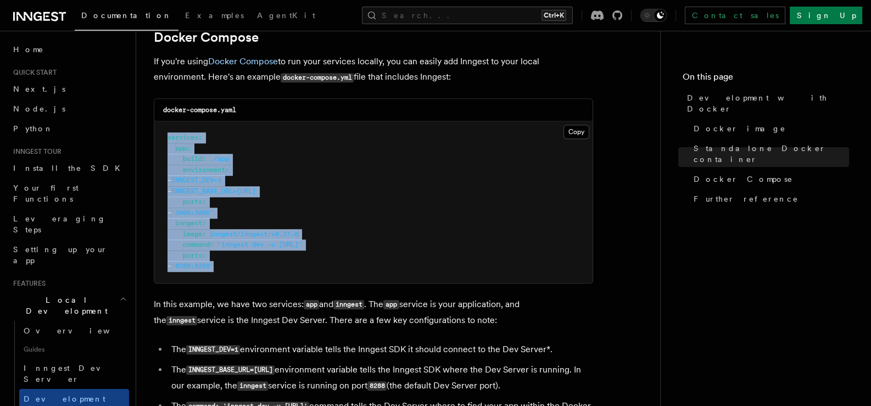
drag, startPoint x: 275, startPoint y: 277, endPoint x: 153, endPoint y: 143, distance: 180.9
click at [154, 143] on div "docker-compose.yaml Copy Copied services : app : build : ./app environment : - …" at bounding box center [373, 190] width 439 height 185
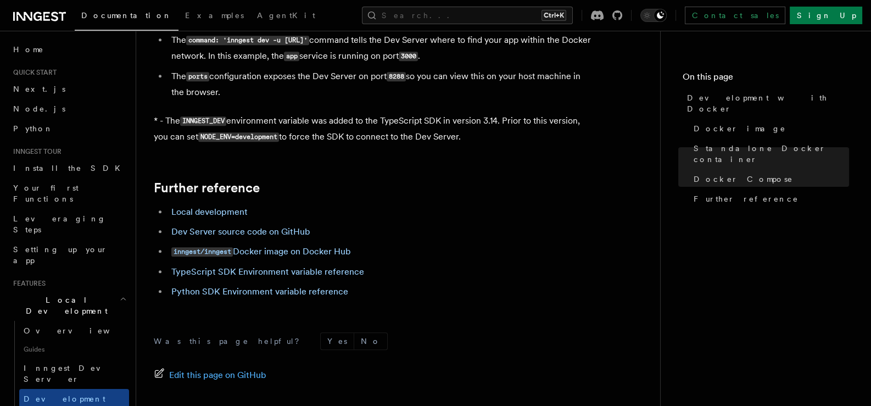
scroll to position [1098, 0]
click at [66, 364] on span "Inngest Dev Server" at bounding box center [71, 374] width 94 height 20
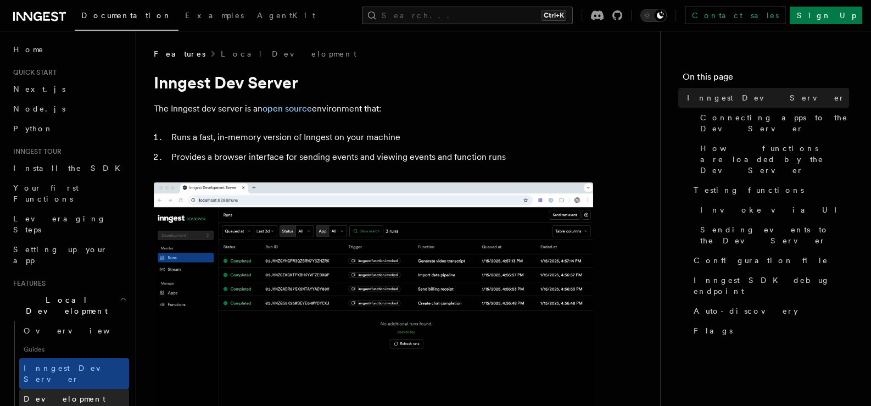
click at [58, 394] on span "Development with Docker" at bounding box center [75, 404] width 103 height 20
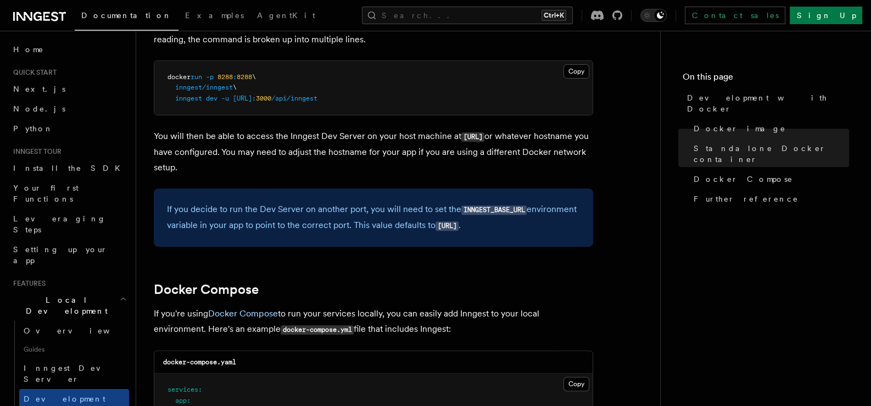
scroll to position [664, 0]
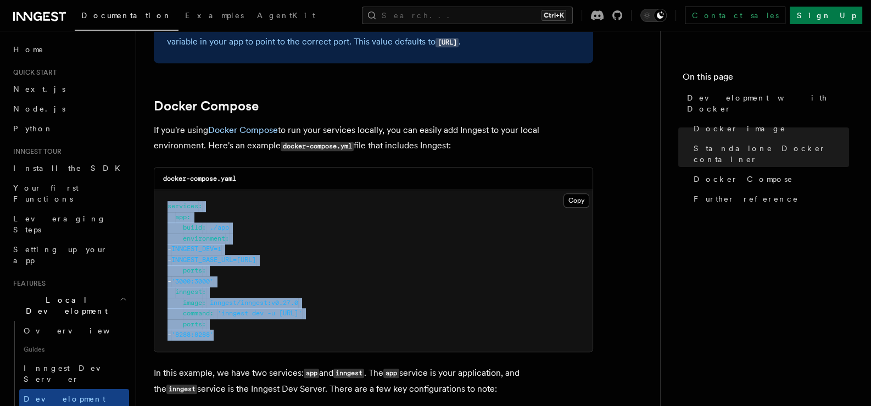
drag, startPoint x: 258, startPoint y: 346, endPoint x: 159, endPoint y: 204, distance: 172.1
click at [159, 204] on pre "services : app : build : ./app environment : - INNGEST_DEV=1 - INNGEST_BASE_URL…" at bounding box center [373, 271] width 438 height 162
click at [367, 270] on pre "services : app : build : ./app environment : - INNGEST_DEV=1 - INNGEST_BASE_URL…" at bounding box center [373, 271] width 438 height 162
drag, startPoint x: 251, startPoint y: 337, endPoint x: 148, endPoint y: 208, distance: 165.0
click at [148, 208] on div "Features Local Development Development with Docker Inngest provides a Docker im…" at bounding box center [415, 142] width 559 height 1613
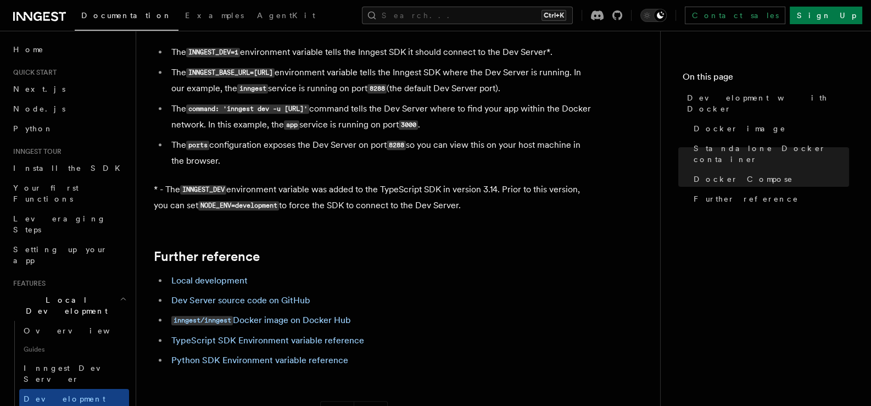
scroll to position [847, 0]
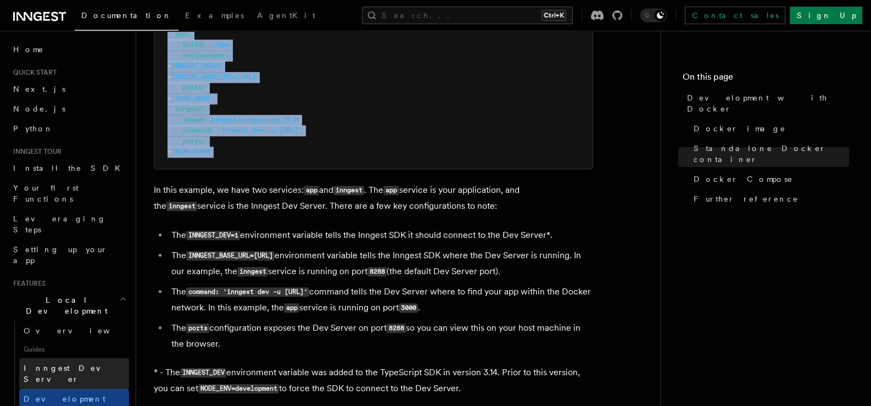
click at [97, 358] on link "Inngest Dev Server" at bounding box center [74, 373] width 110 height 31
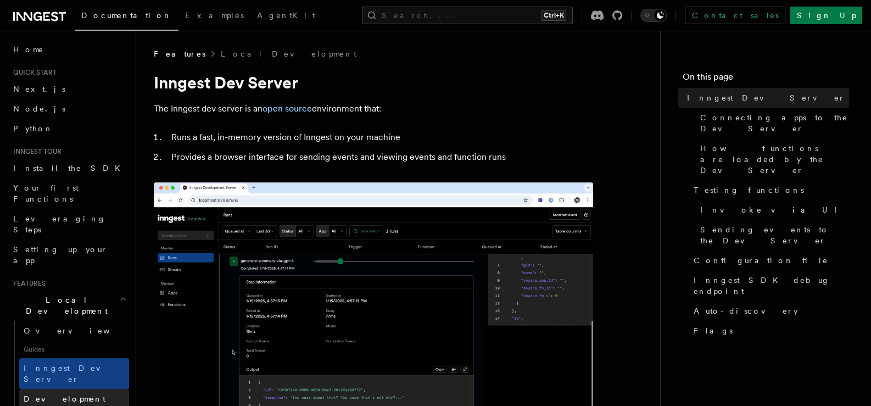
click at [93, 394] on span "Development with Docker" at bounding box center [75, 404] width 103 height 20
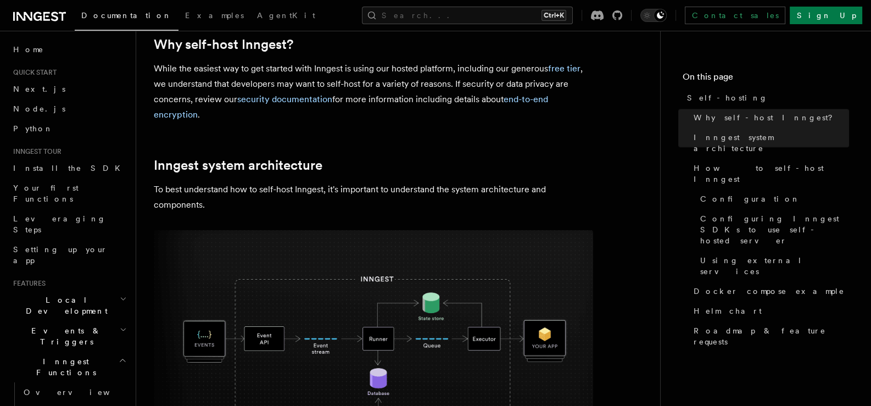
scroll to position [366, 0]
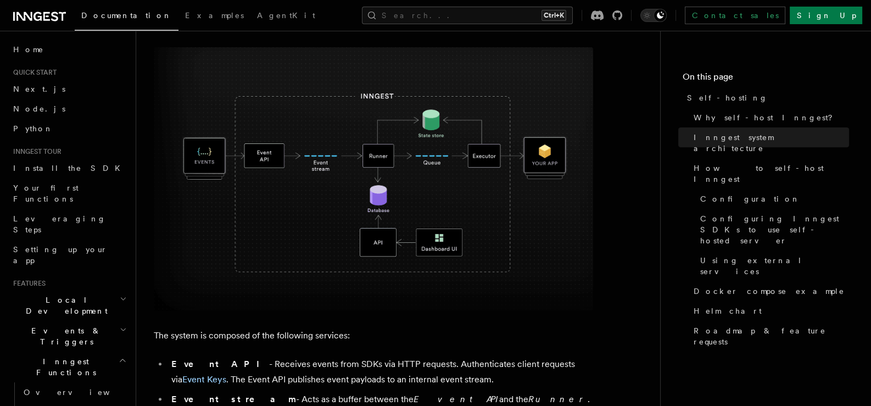
click at [290, 260] on img at bounding box center [373, 178] width 439 height 263
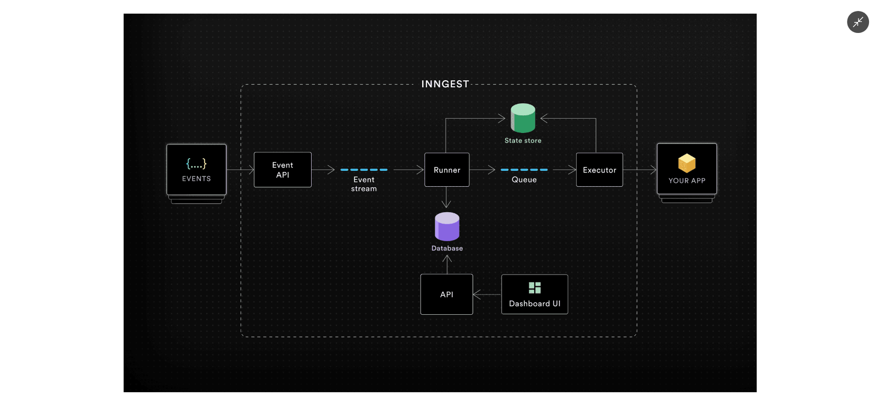
click at [290, 260] on img at bounding box center [440, 203] width 633 height 379
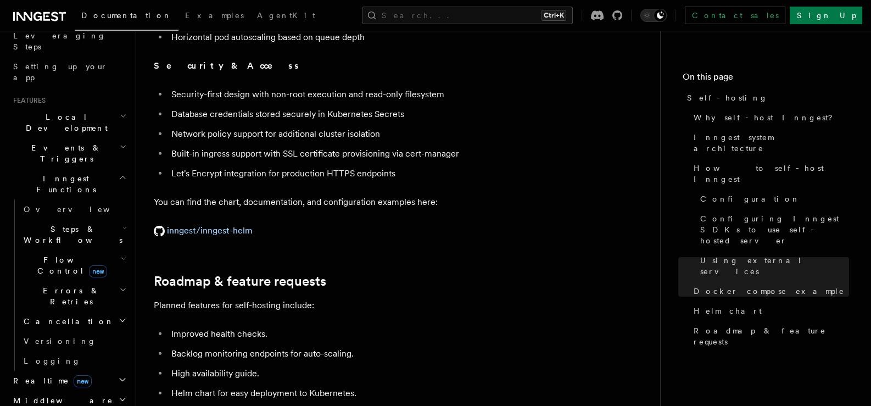
scroll to position [4211, 0]
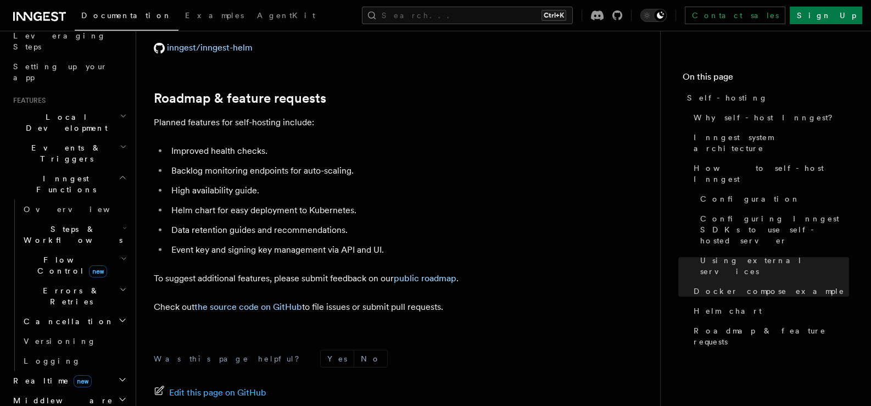
click at [104, 250] on h2 "Flow Control new" at bounding box center [74, 265] width 110 height 31
click at [107, 250] on h2 "Flow Control new" at bounding box center [74, 265] width 110 height 31
drag, startPoint x: 389, startPoint y: 232, endPoint x: 171, endPoint y: 129, distance: 241.3
click at [171, 143] on ul "Improved health checks. Backlog monitoring endpoints for auto-scaling. High ava…" at bounding box center [373, 200] width 439 height 114
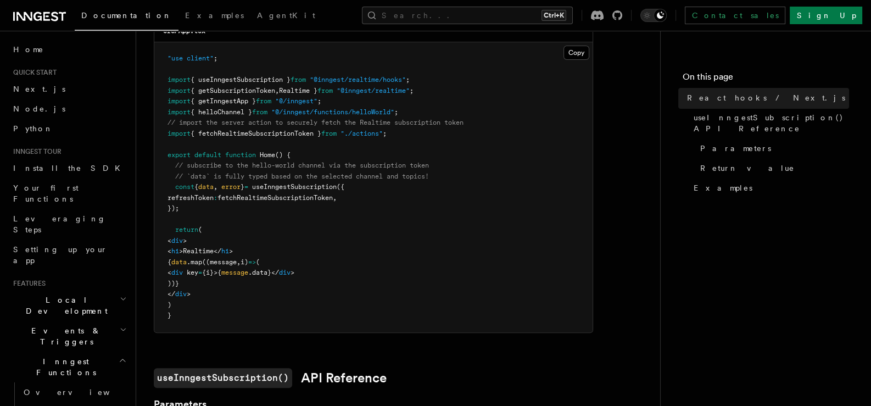
scroll to position [366, 0]
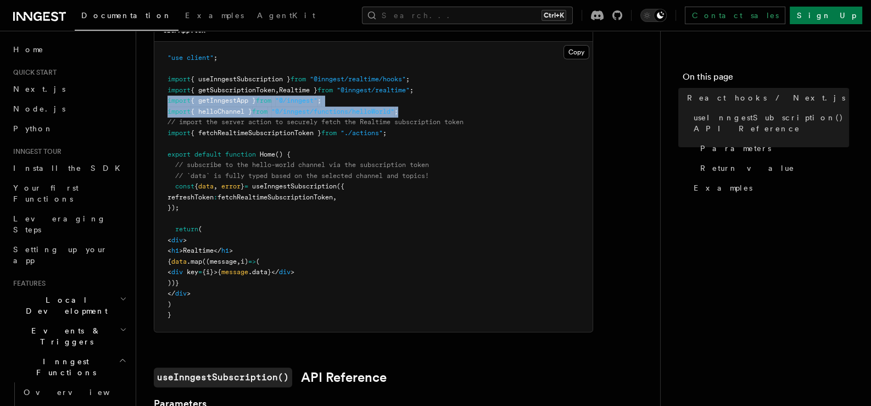
drag, startPoint x: 169, startPoint y: 101, endPoint x: 432, endPoint y: 116, distance: 264.2
click at [432, 116] on pre ""use client" ; import { useInngestSubscription } from "@inngest/realtime/hooks"…" at bounding box center [373, 187] width 438 height 290
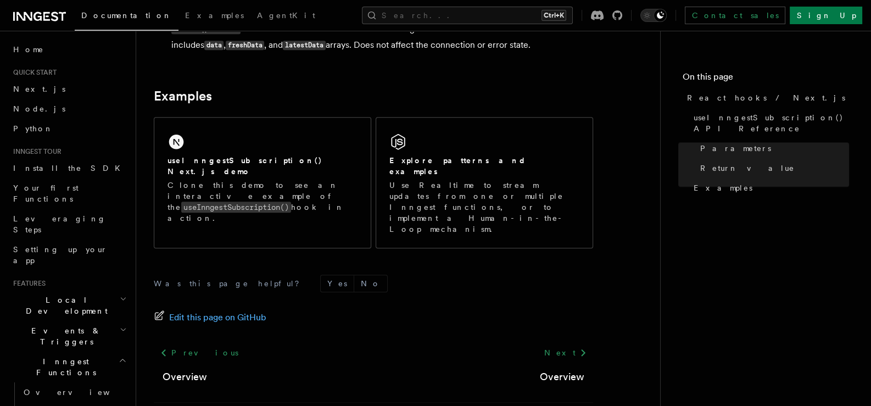
scroll to position [1147, 0]
